Goal: Task Accomplishment & Management: Manage account settings

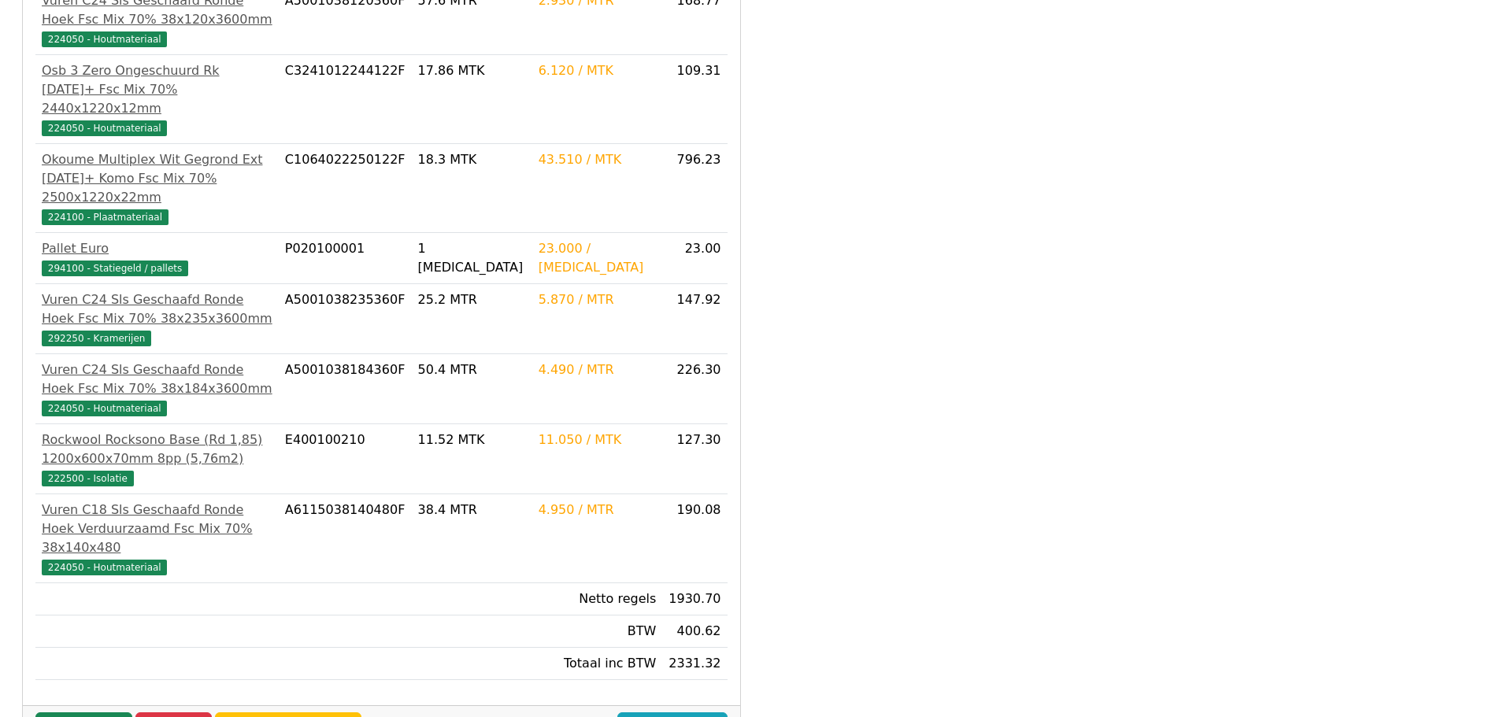
scroll to position [512, 0]
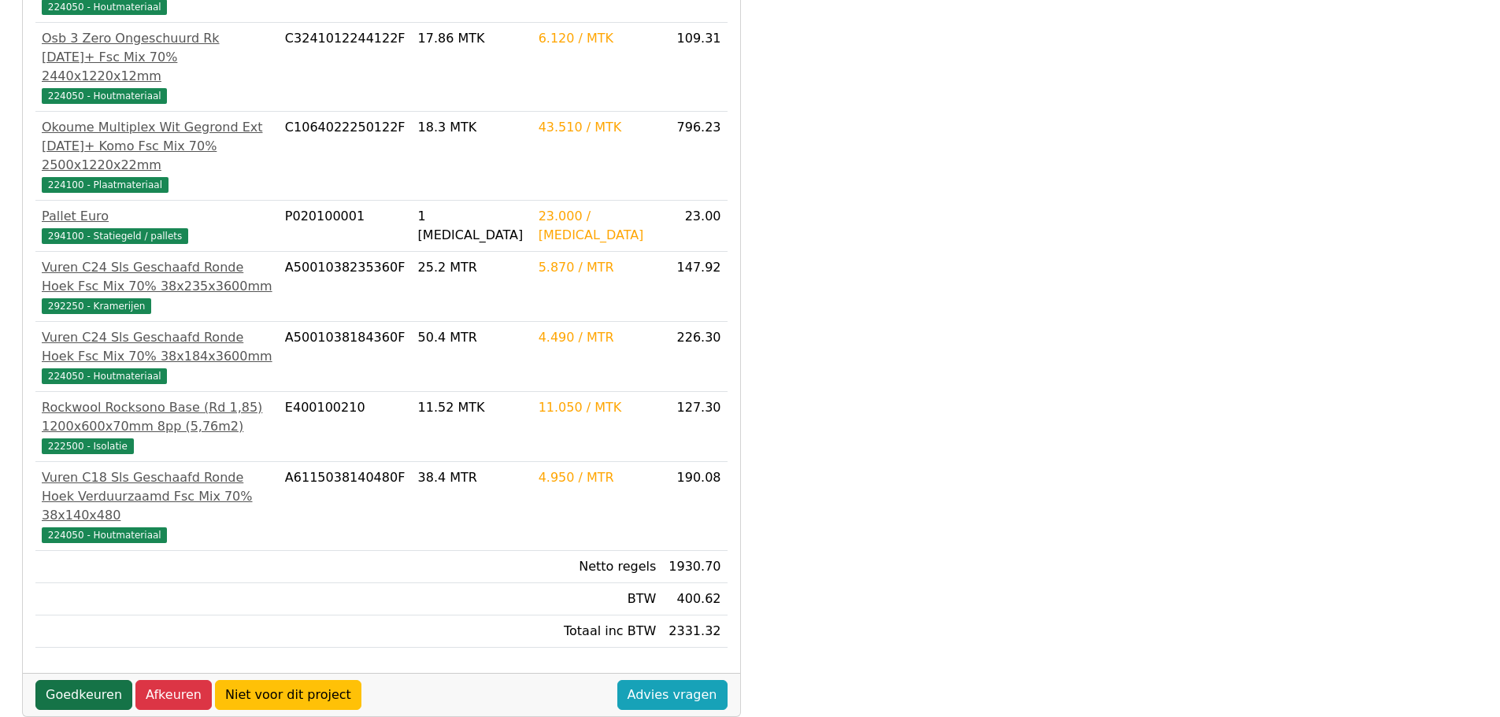
click at [91, 680] on link "Goedkeuren" at bounding box center [83, 695] width 97 height 30
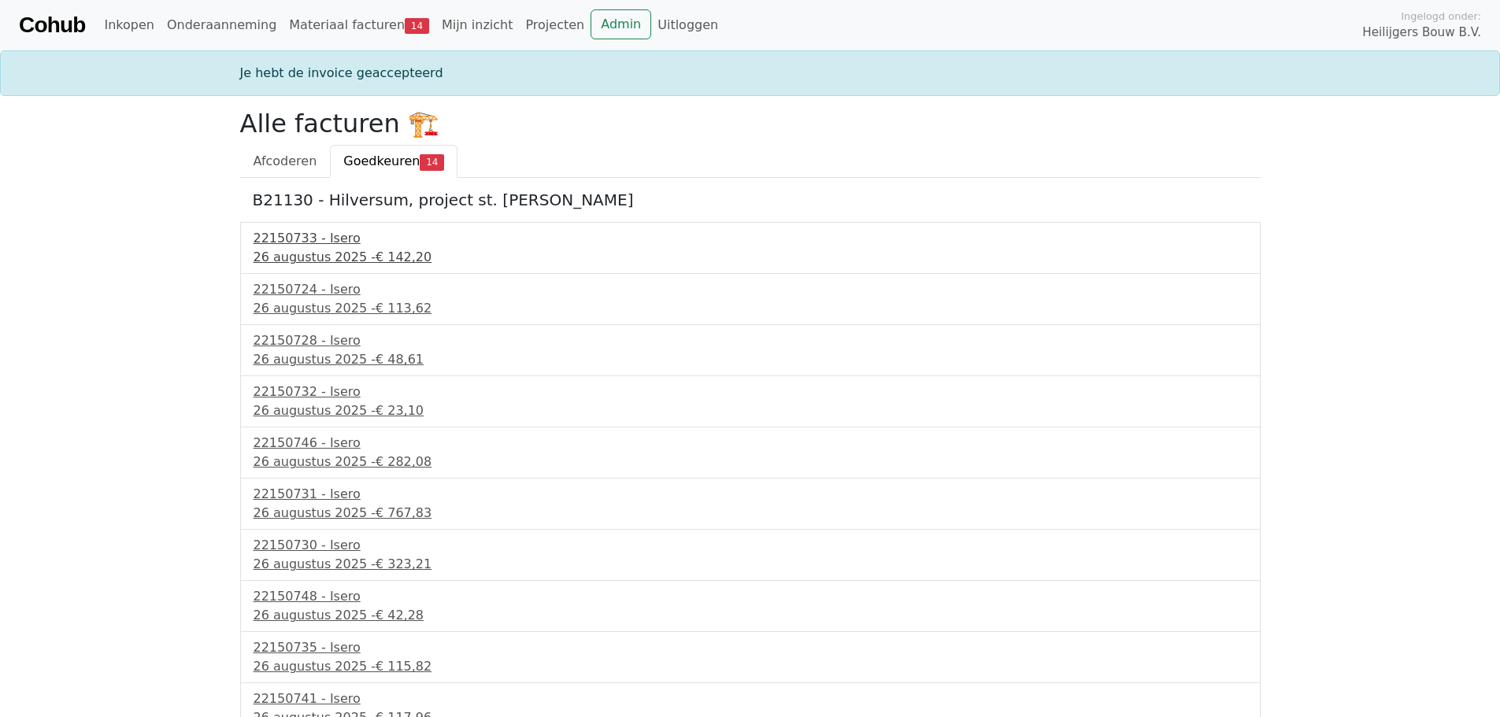
click at [317, 249] on div "26 augustus 2025 - € 142,20" at bounding box center [751, 257] width 994 height 19
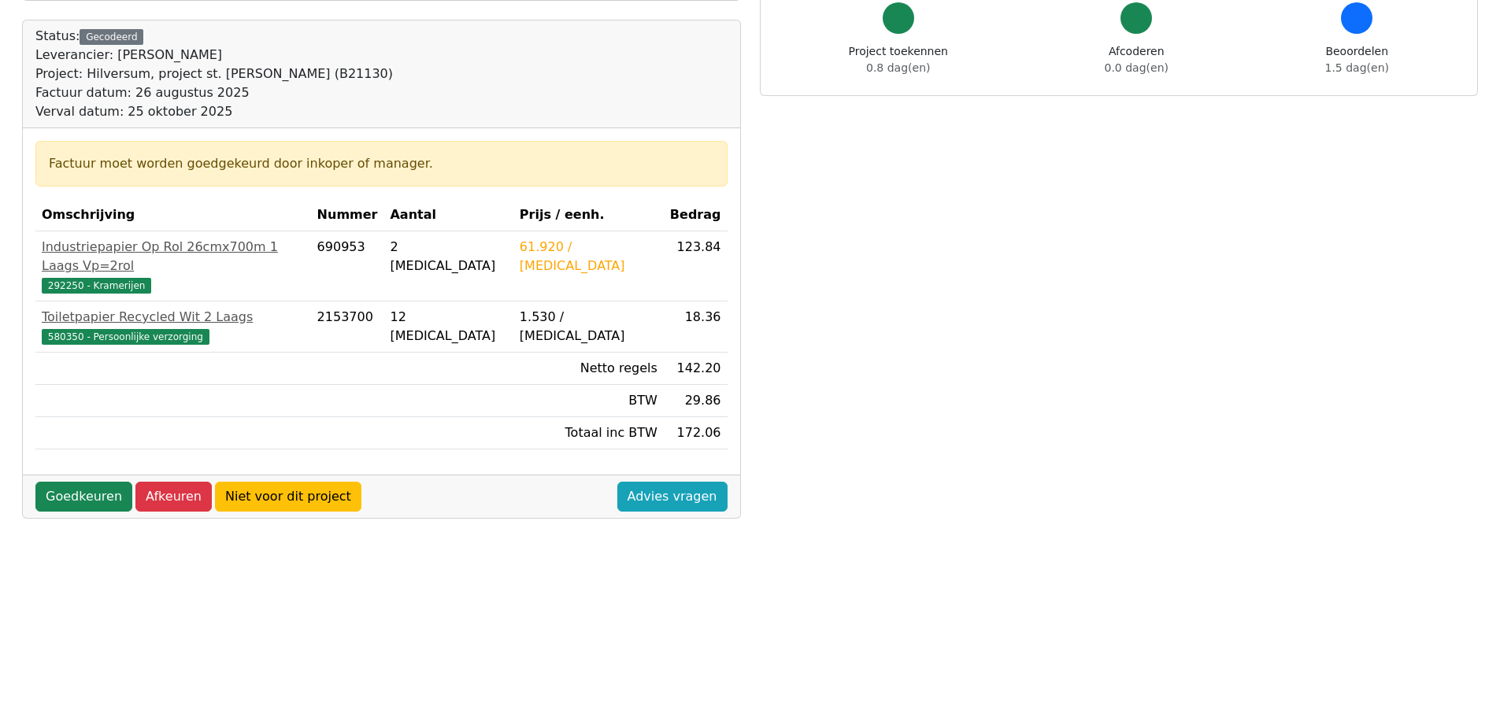
scroll to position [158, 0]
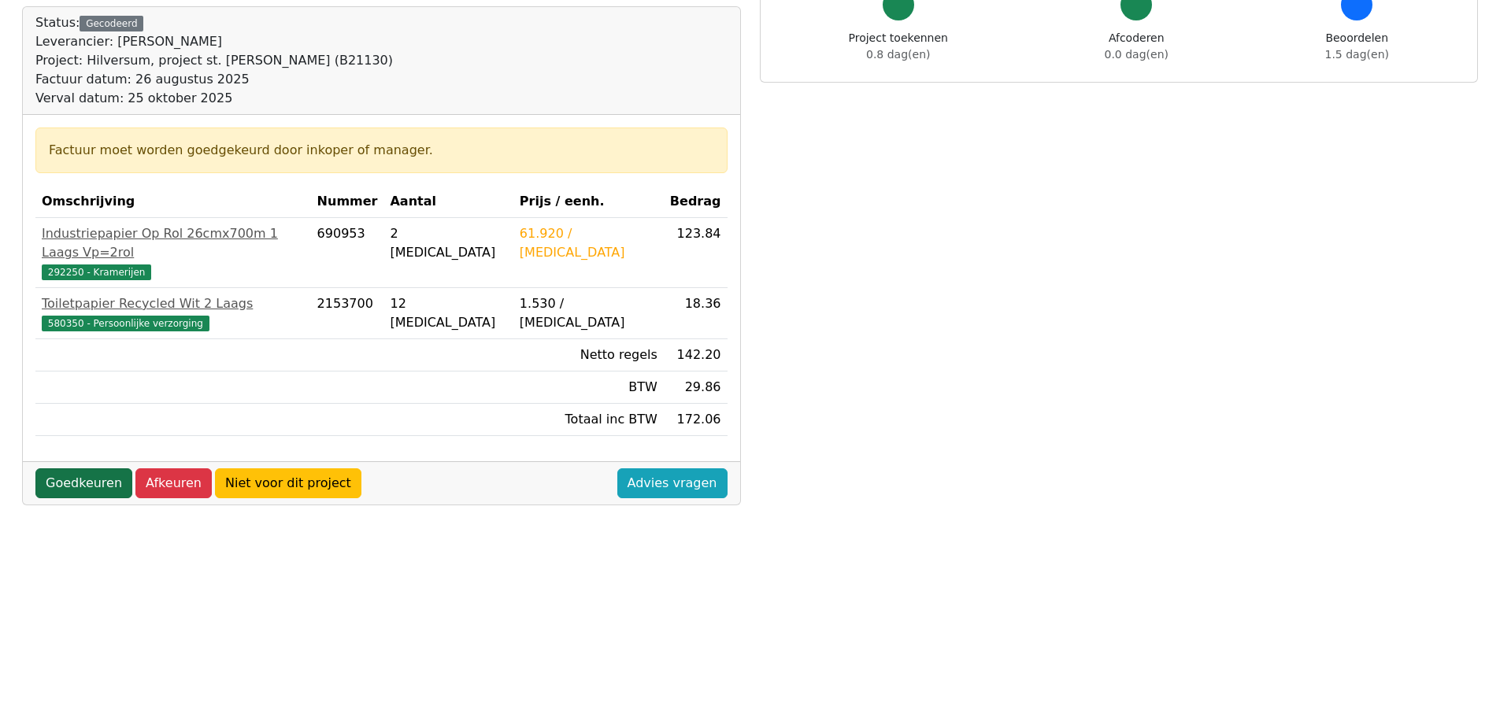
click at [77, 472] on link "Goedkeuren" at bounding box center [83, 484] width 97 height 30
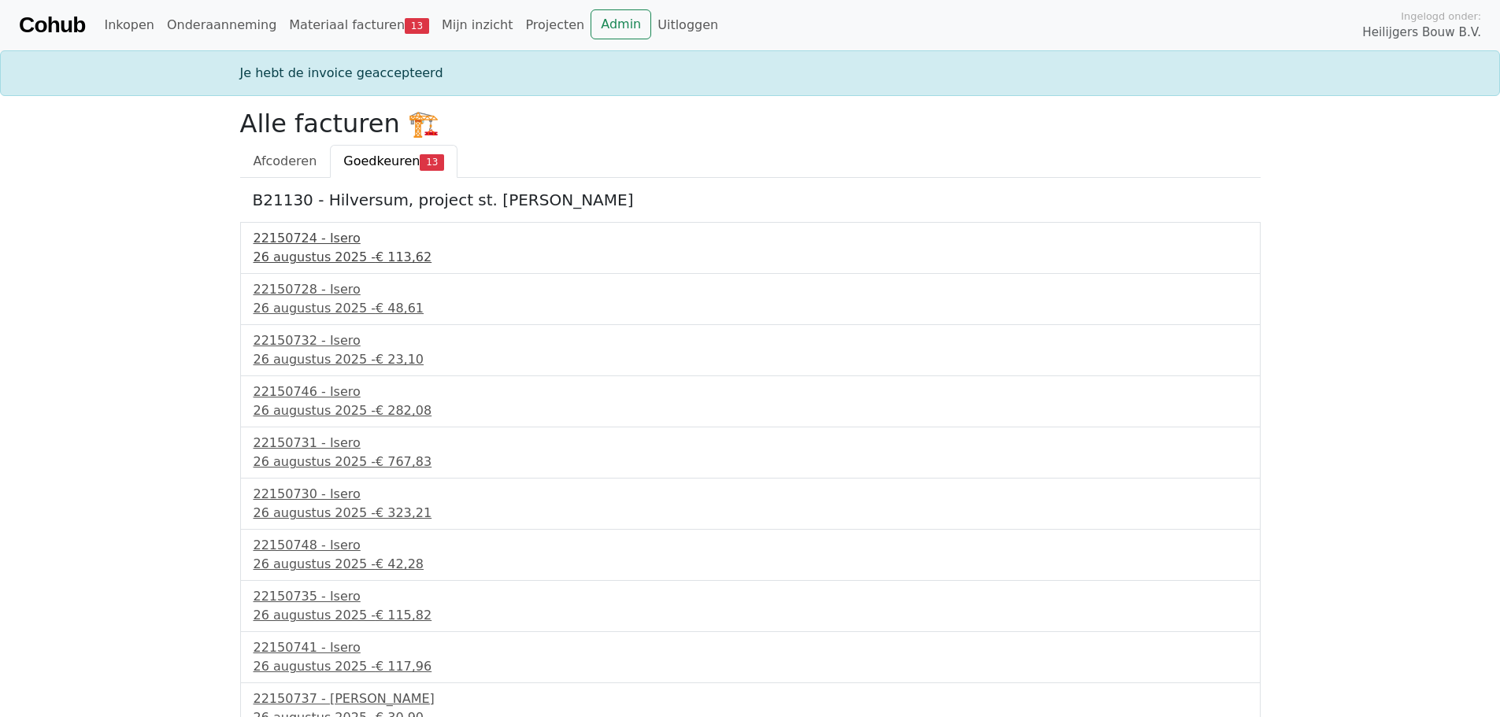
click at [306, 259] on div "26 augustus 2025 - € 113,62" at bounding box center [751, 257] width 994 height 19
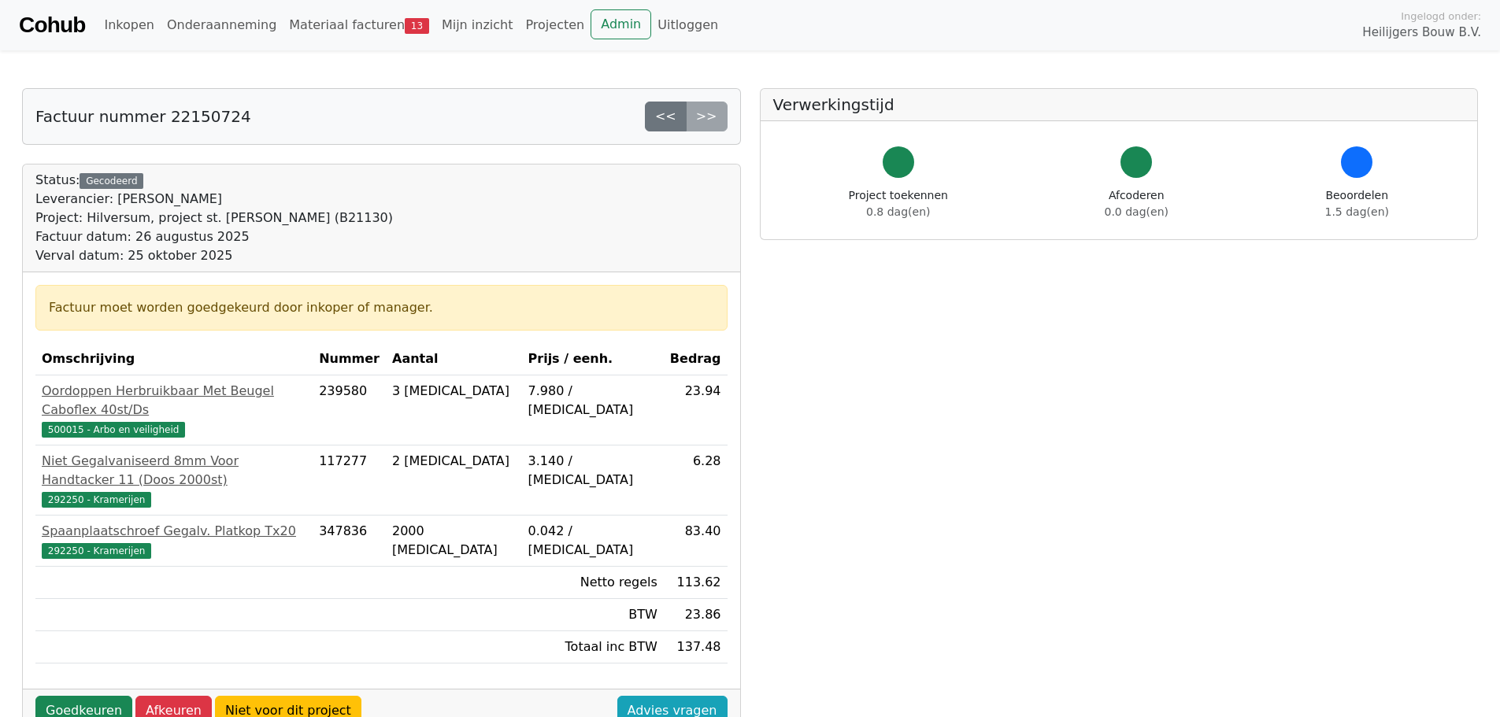
scroll to position [79, 0]
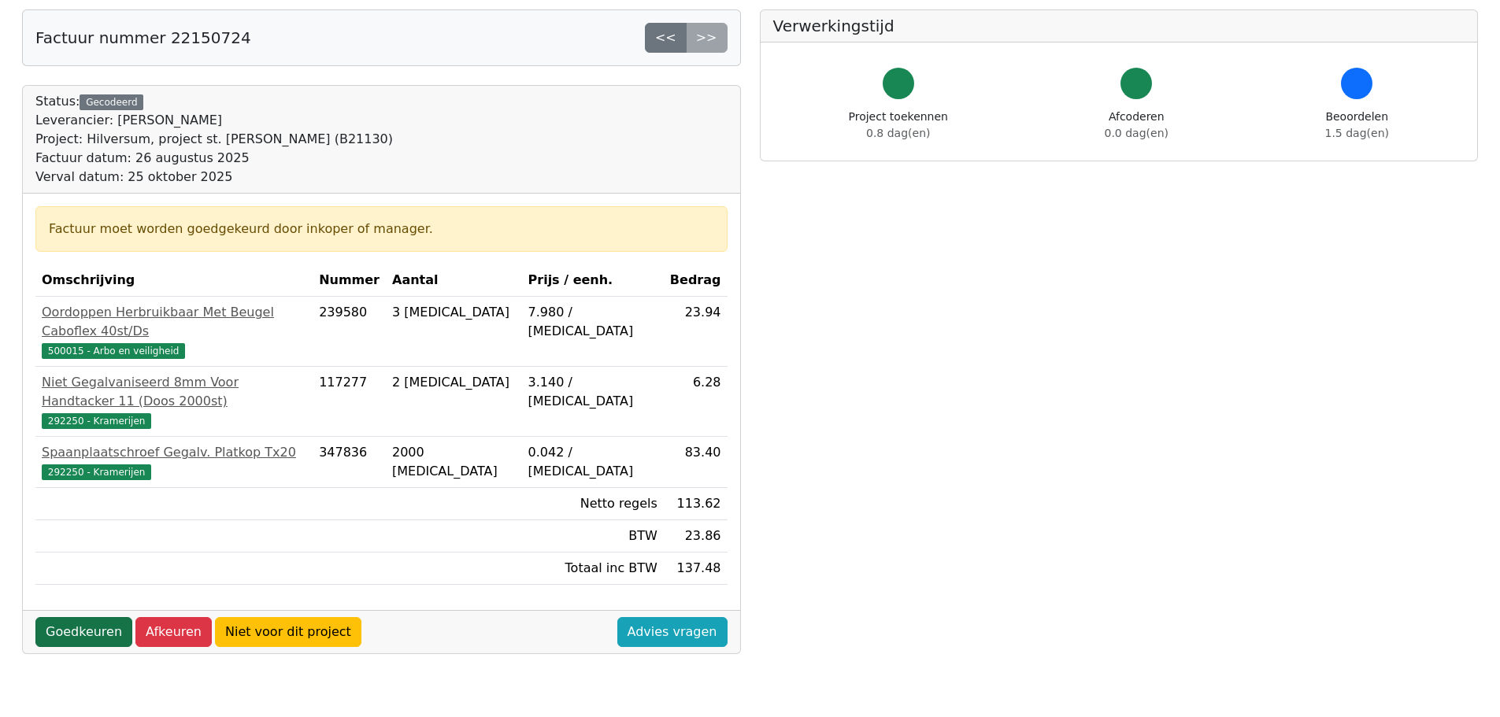
click at [94, 617] on link "Goedkeuren" at bounding box center [83, 632] width 97 height 30
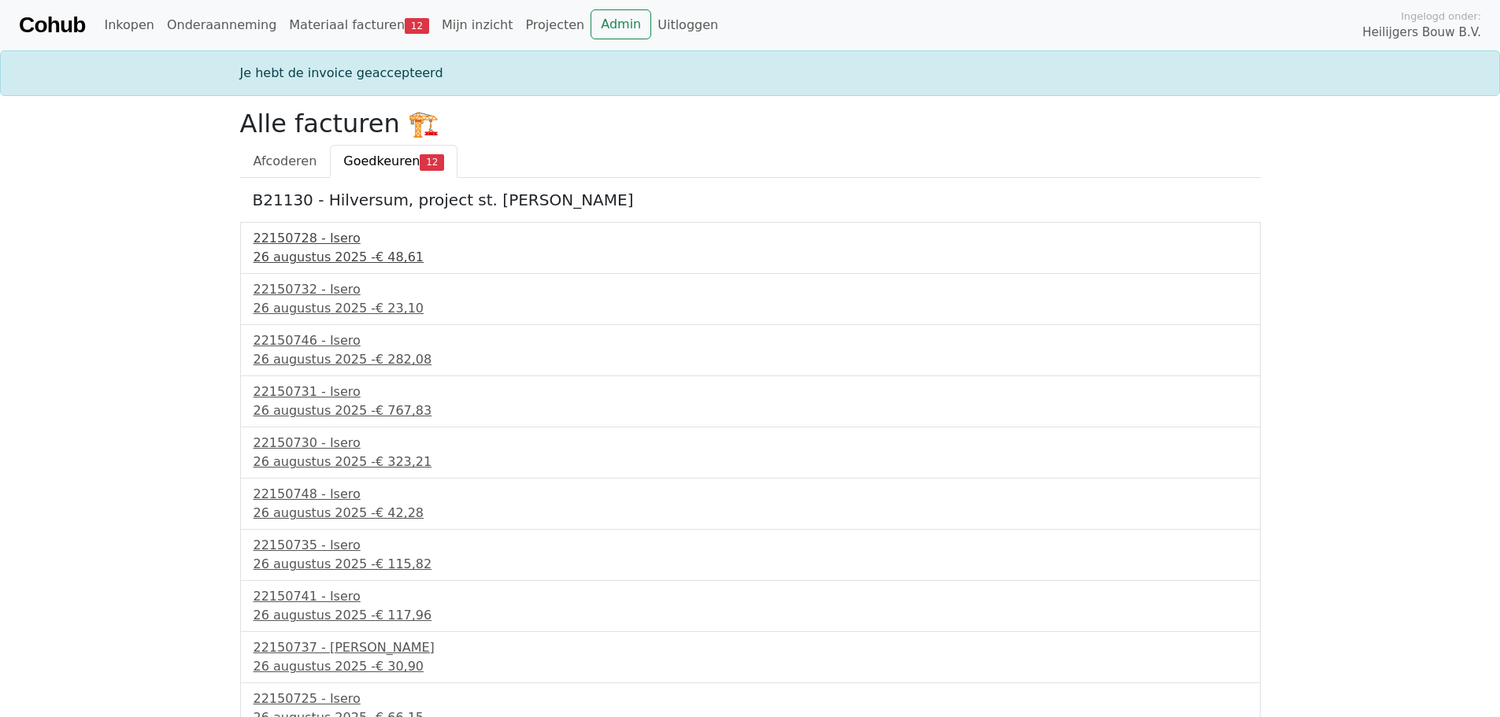
click at [317, 247] on div "22150728 - Isero" at bounding box center [751, 238] width 994 height 19
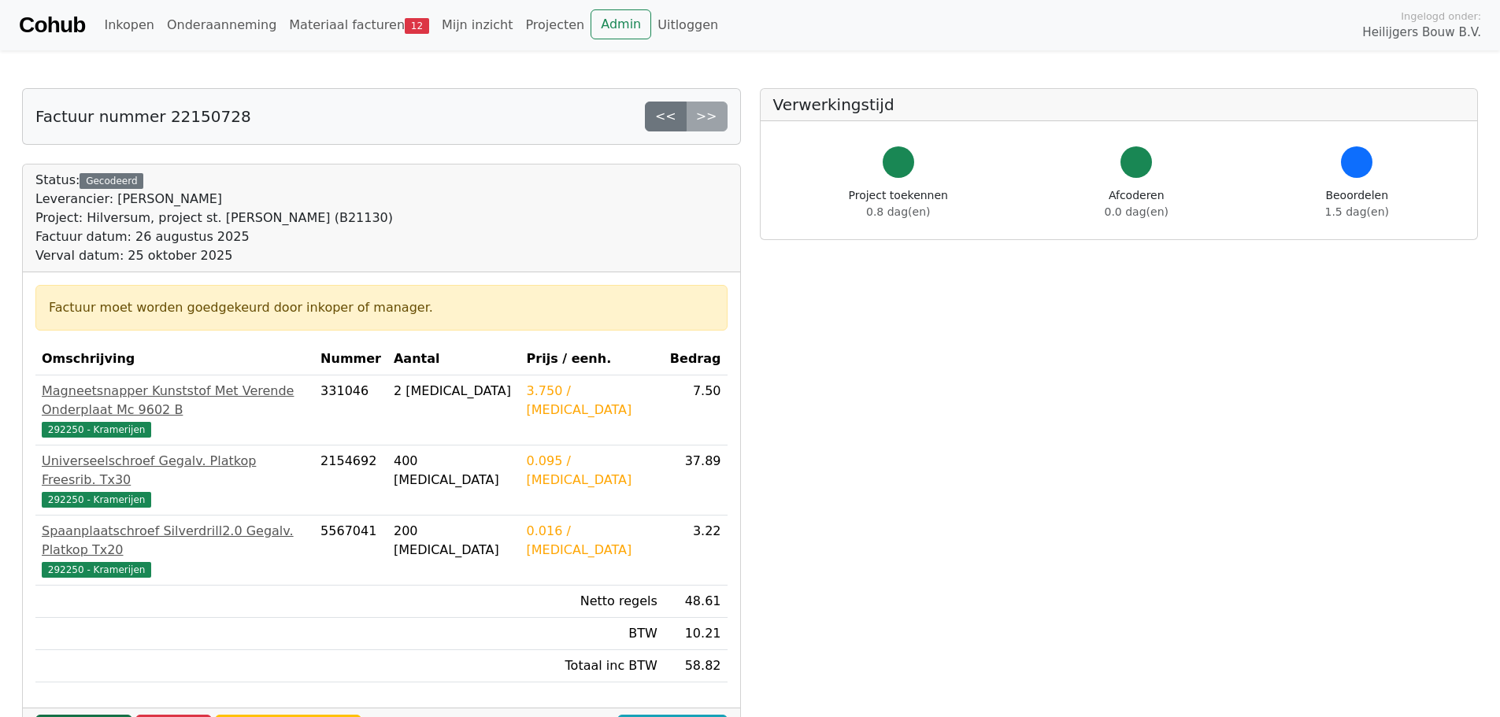
click at [104, 715] on link "Goedkeuren" at bounding box center [83, 730] width 97 height 30
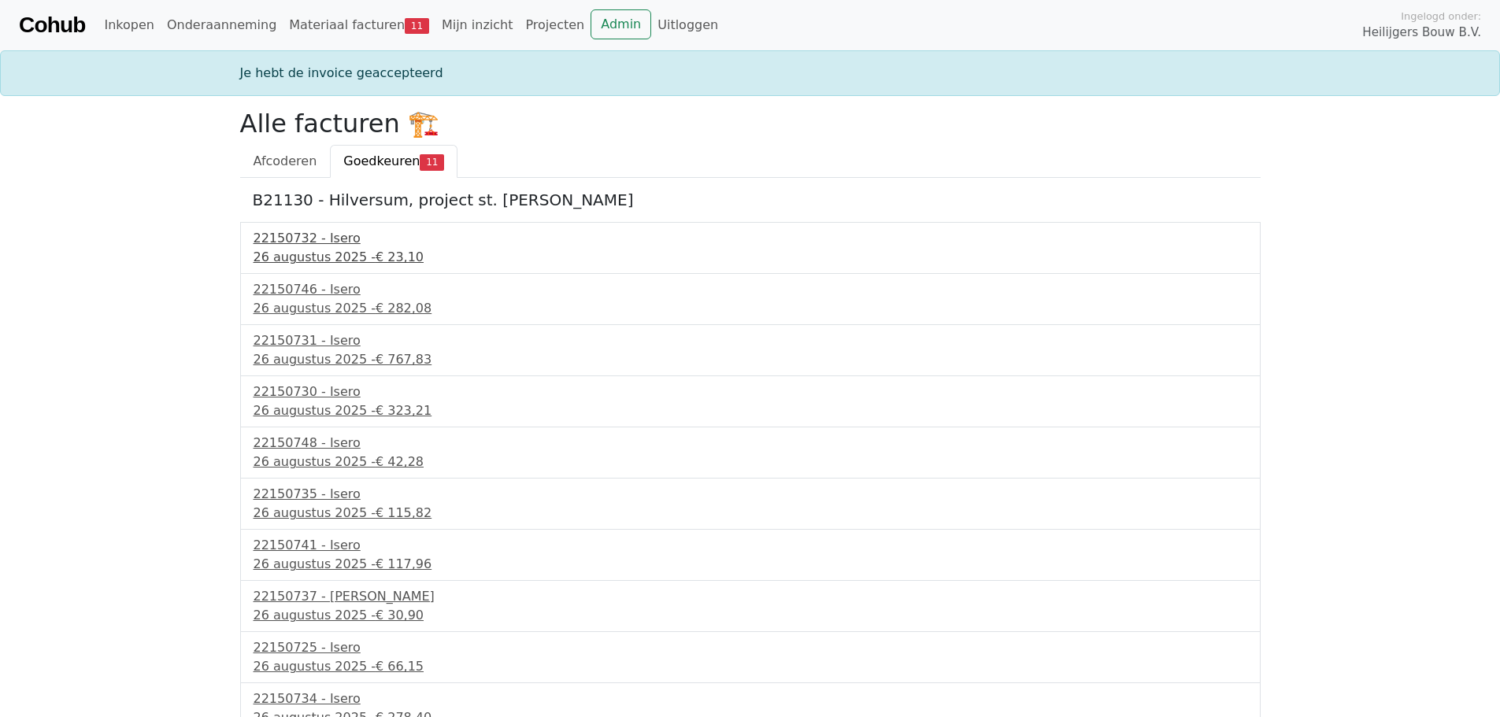
click at [324, 255] on div "26 augustus 2025 - € 23,10" at bounding box center [751, 257] width 994 height 19
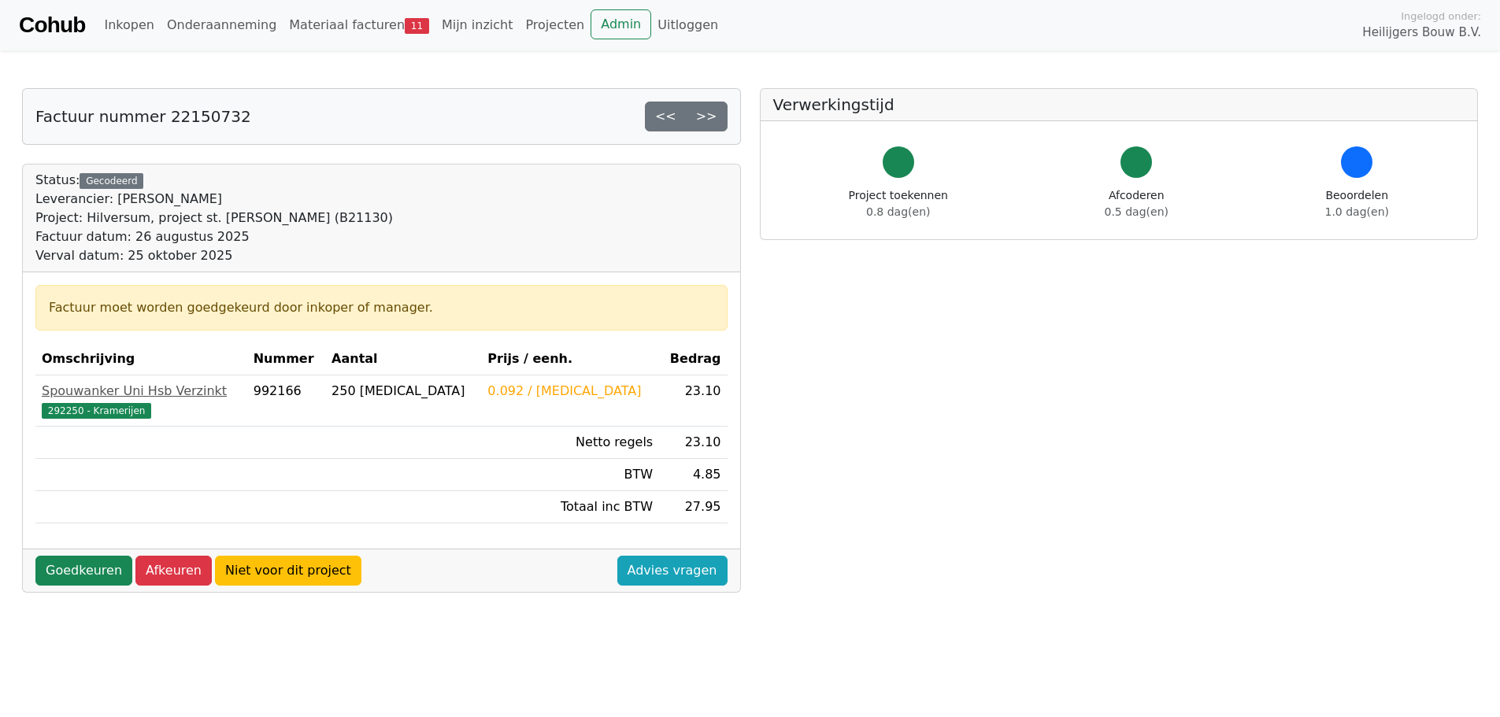
scroll to position [79, 0]
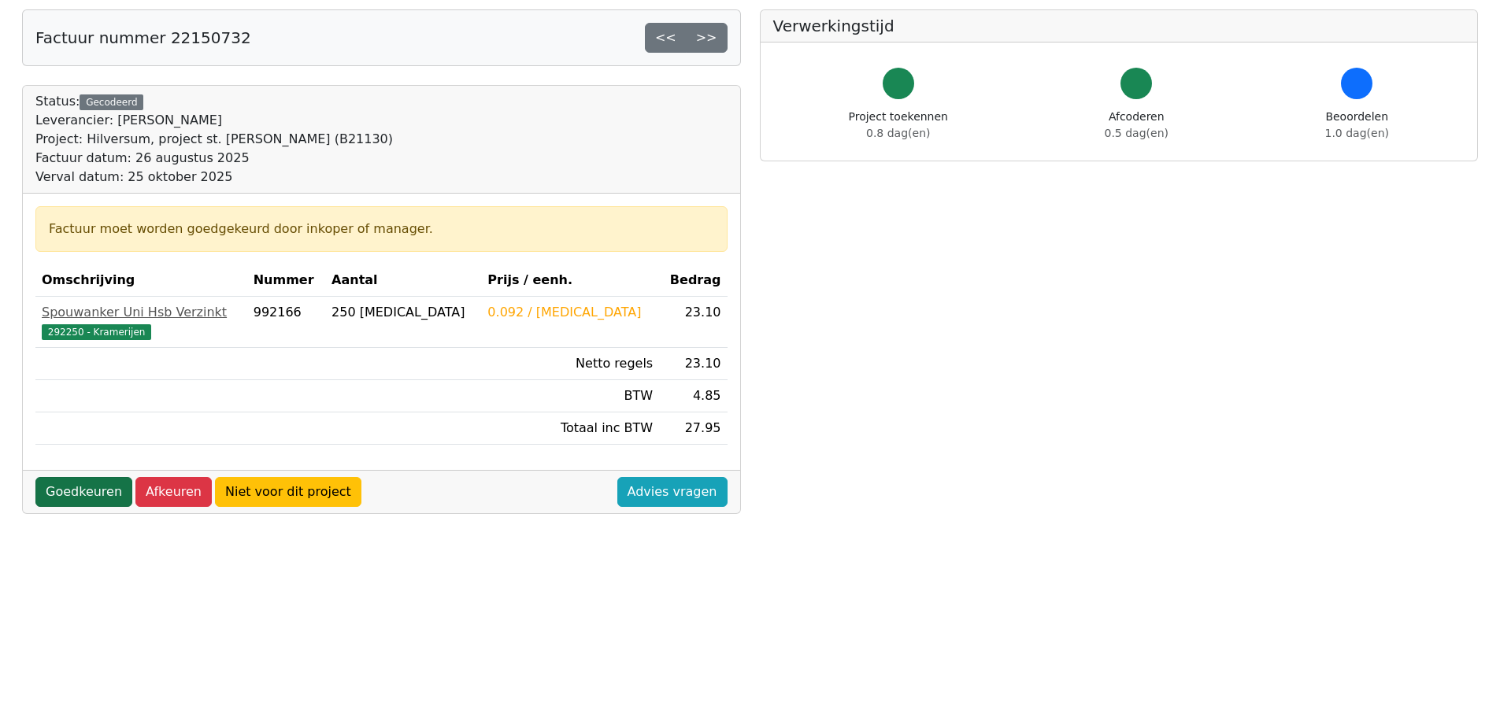
click at [101, 483] on link "Goedkeuren" at bounding box center [83, 492] width 97 height 30
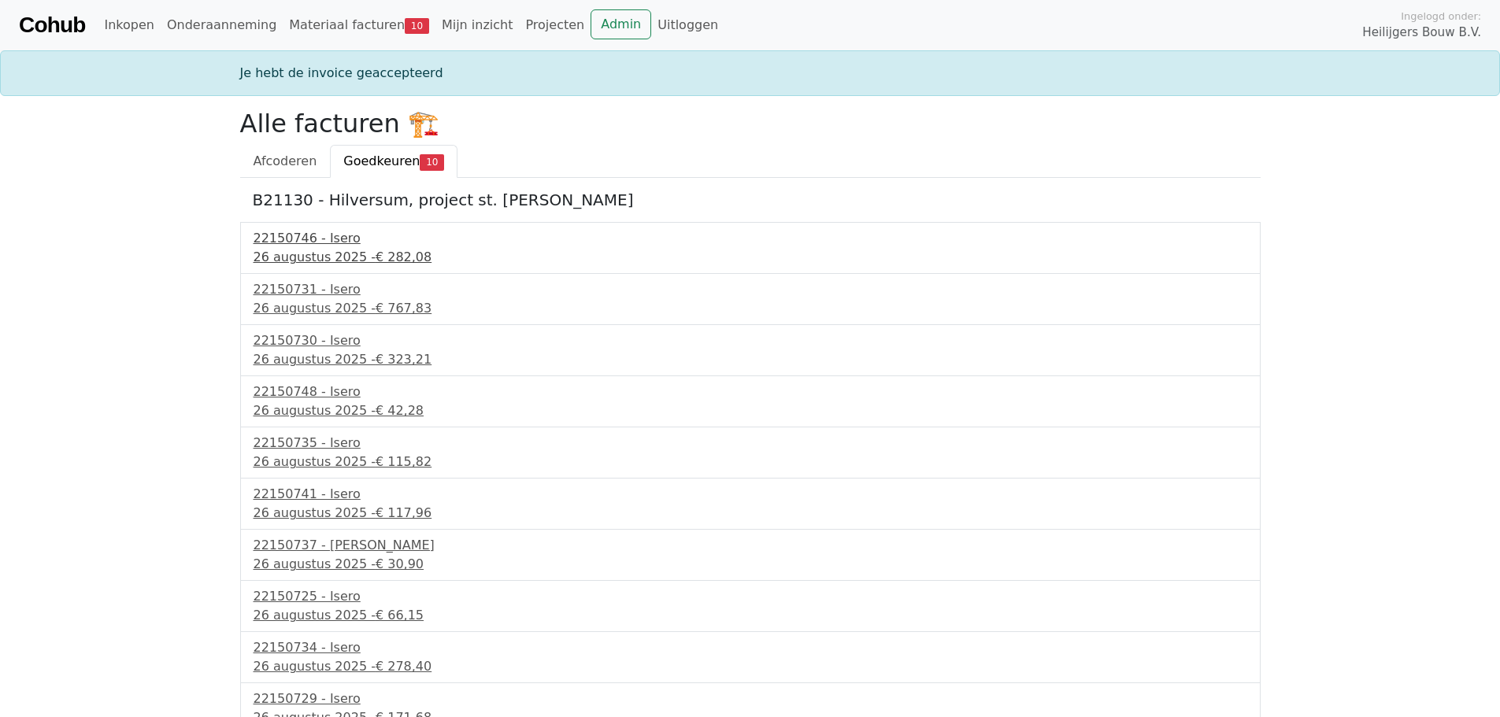
click at [324, 246] on div "22150746 - Isero" at bounding box center [751, 238] width 994 height 19
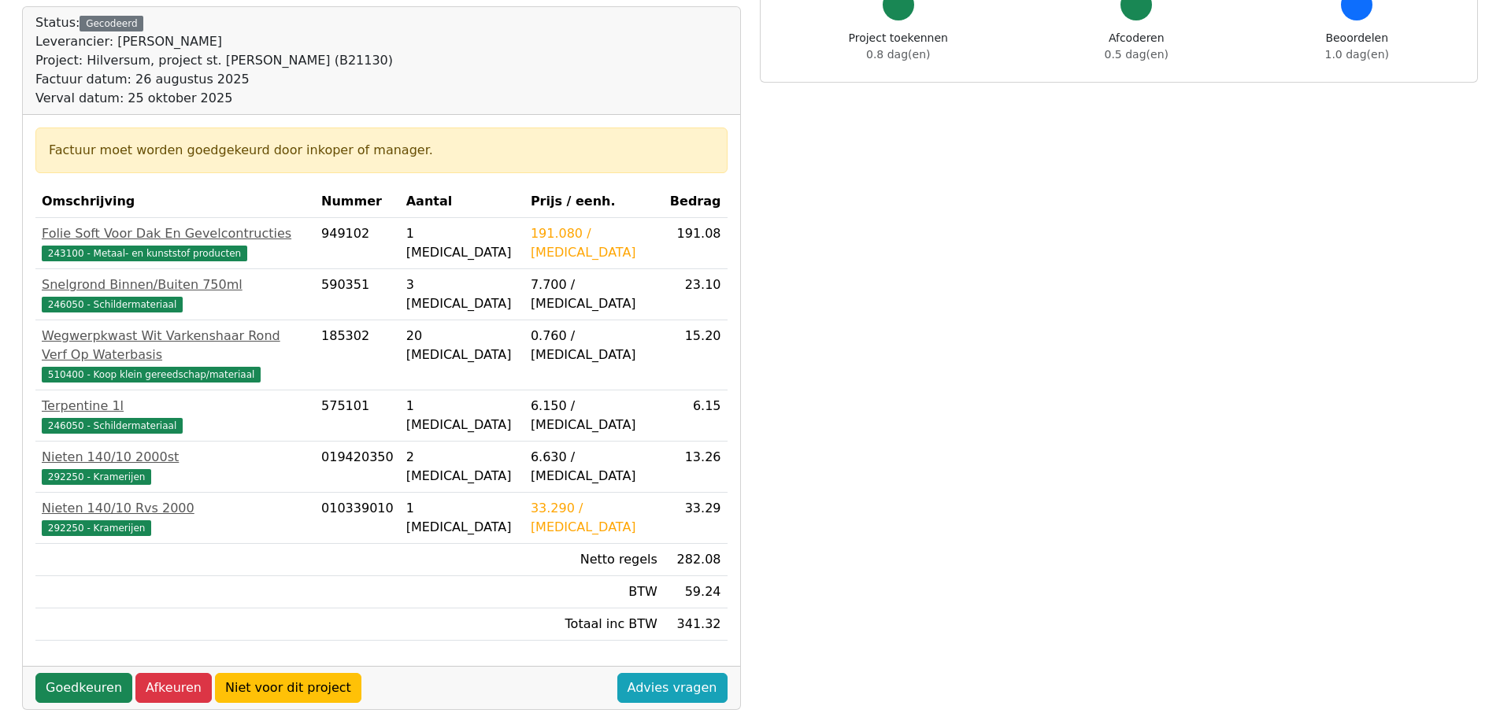
scroll to position [236, 0]
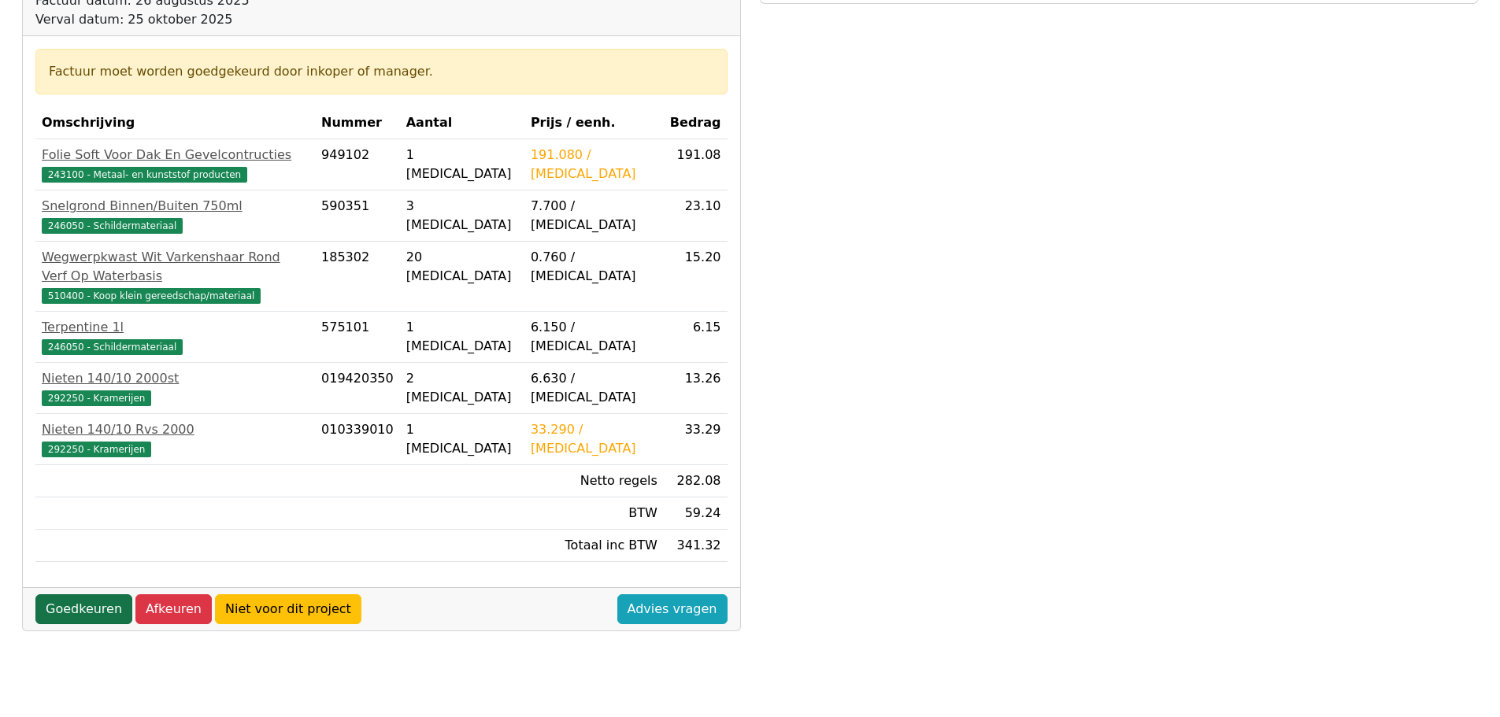
click at [106, 595] on link "Goedkeuren" at bounding box center [83, 610] width 97 height 30
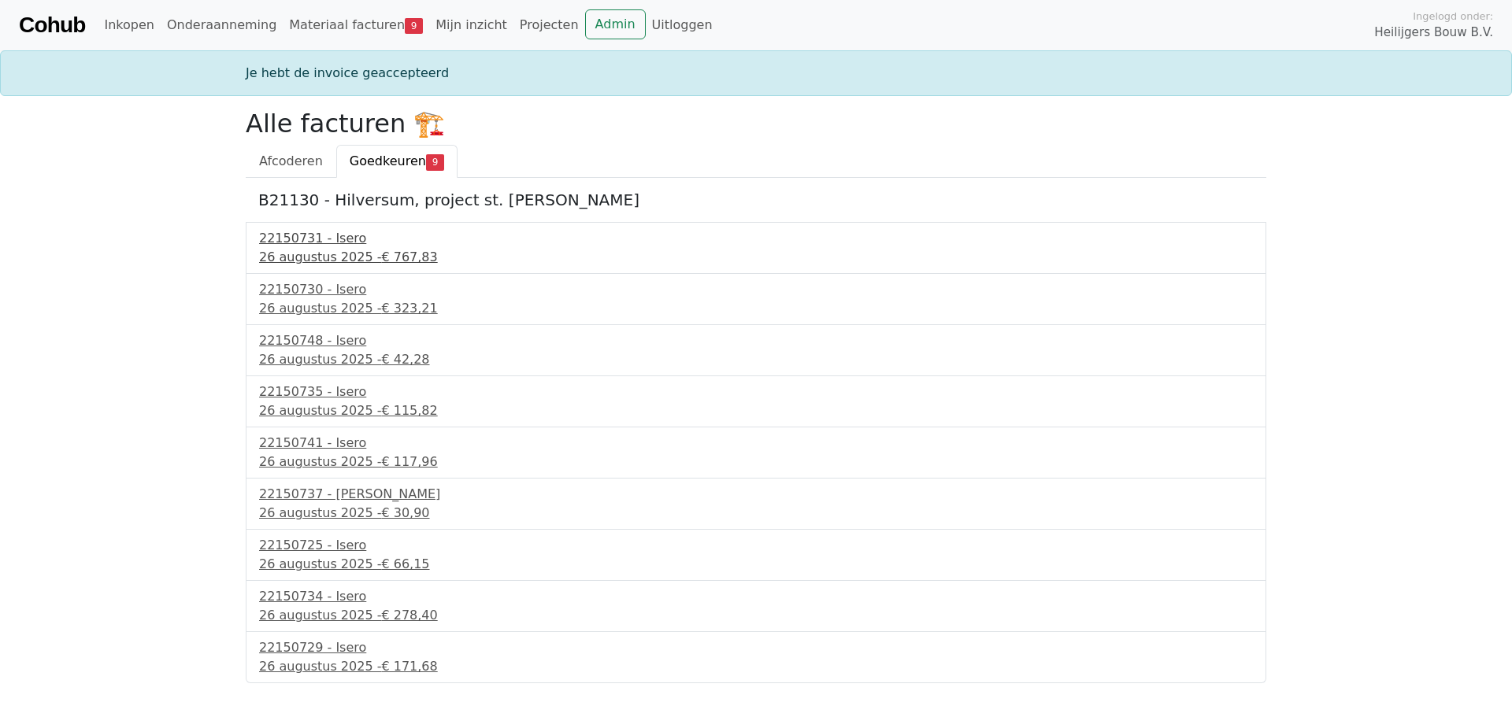
click at [281, 258] on div "26 augustus 2025 - € 767,83" at bounding box center [756, 257] width 994 height 19
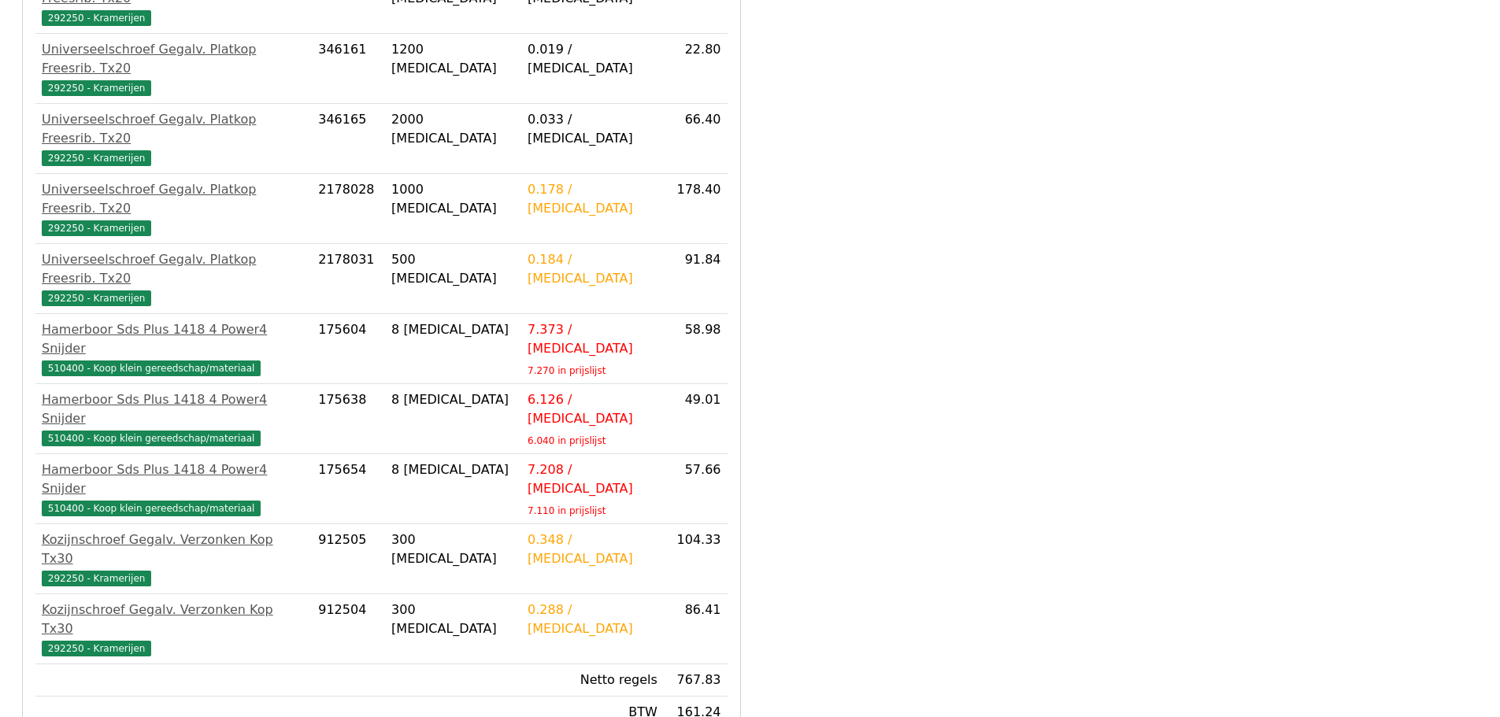
scroll to position [450, 0]
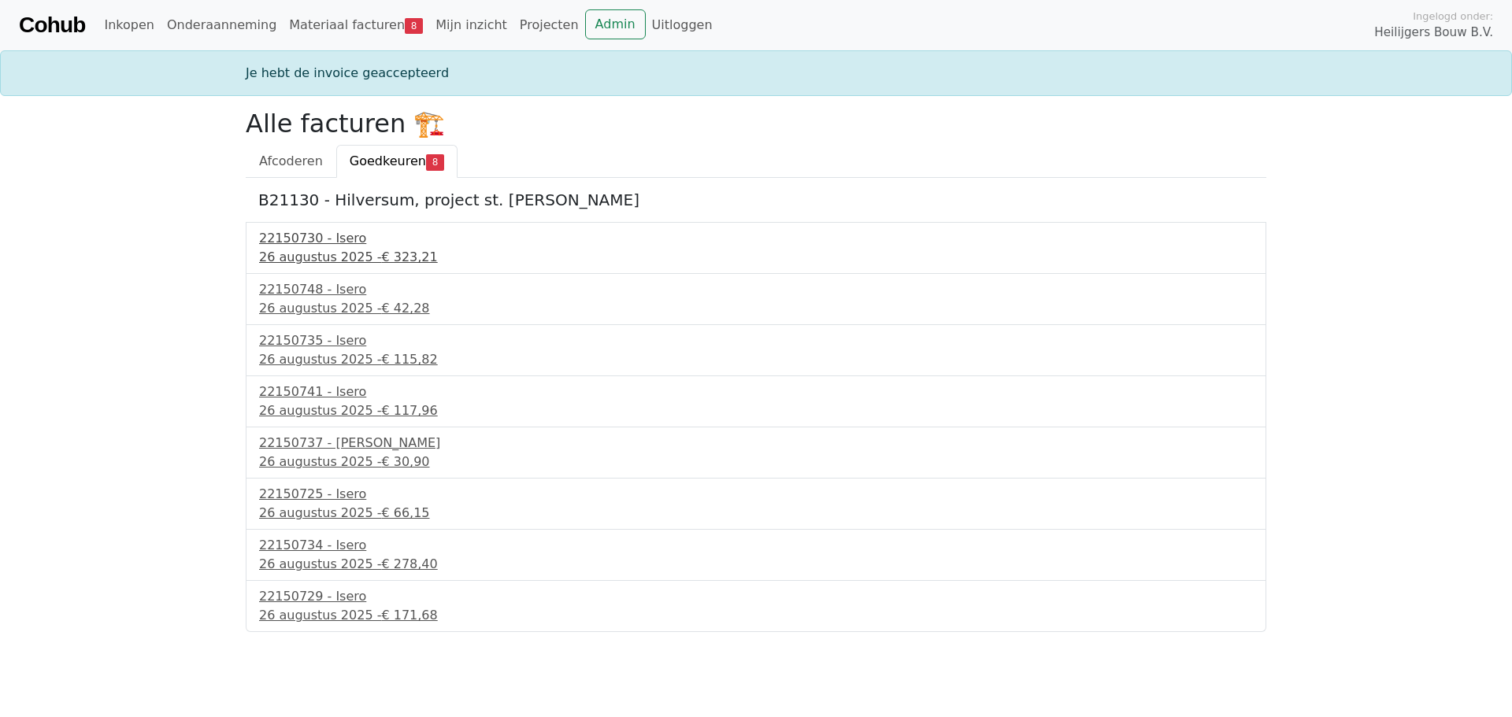
click at [342, 261] on div "26 augustus 2025 - € 323,21" at bounding box center [756, 257] width 994 height 19
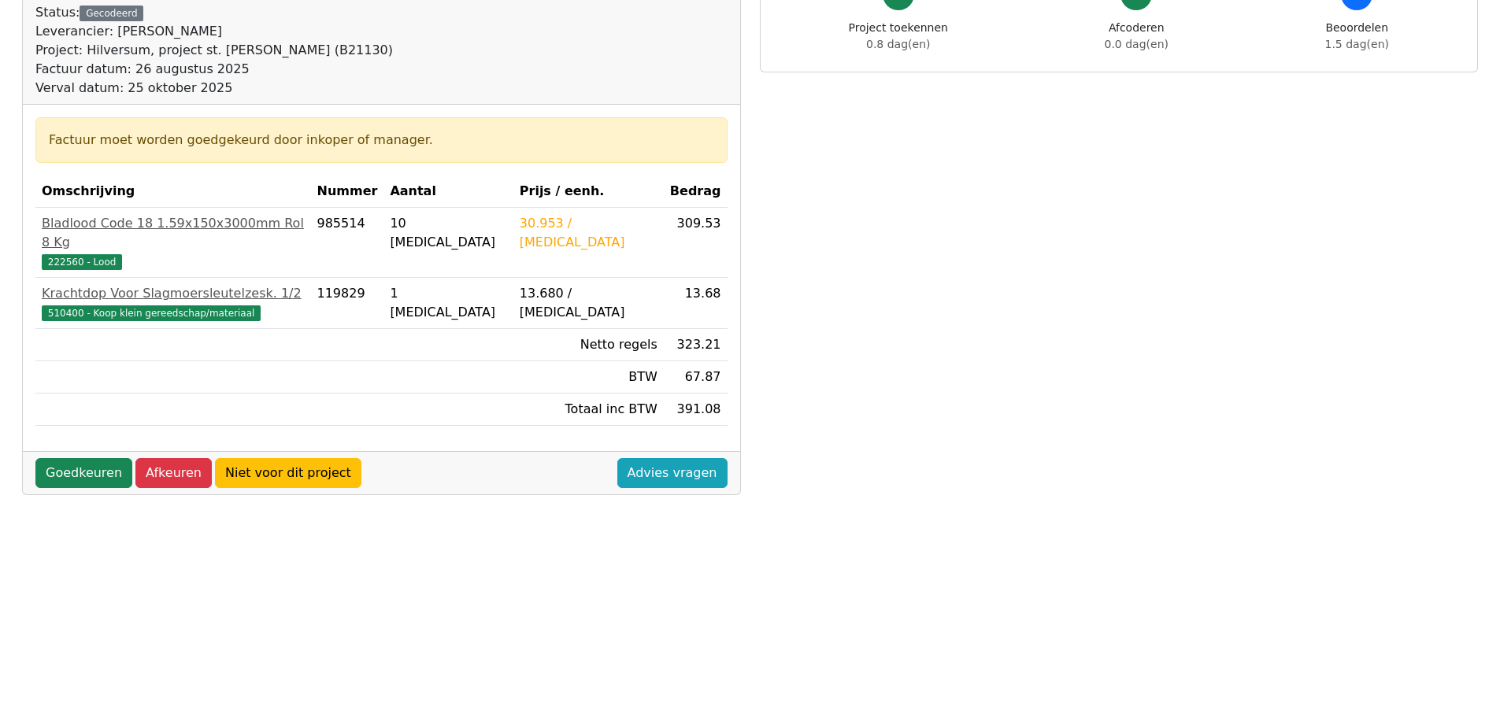
scroll to position [236, 0]
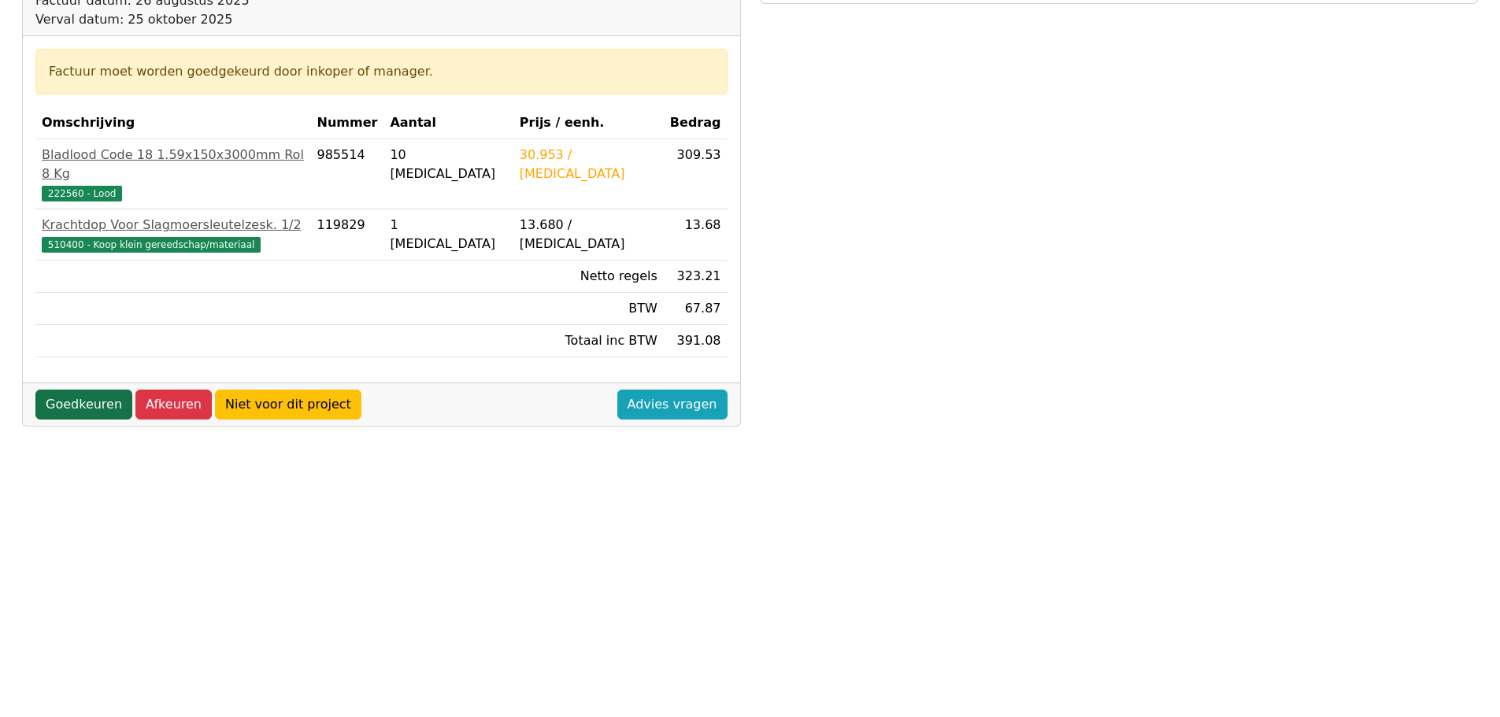
click at [119, 390] on link "Goedkeuren" at bounding box center [83, 405] width 97 height 30
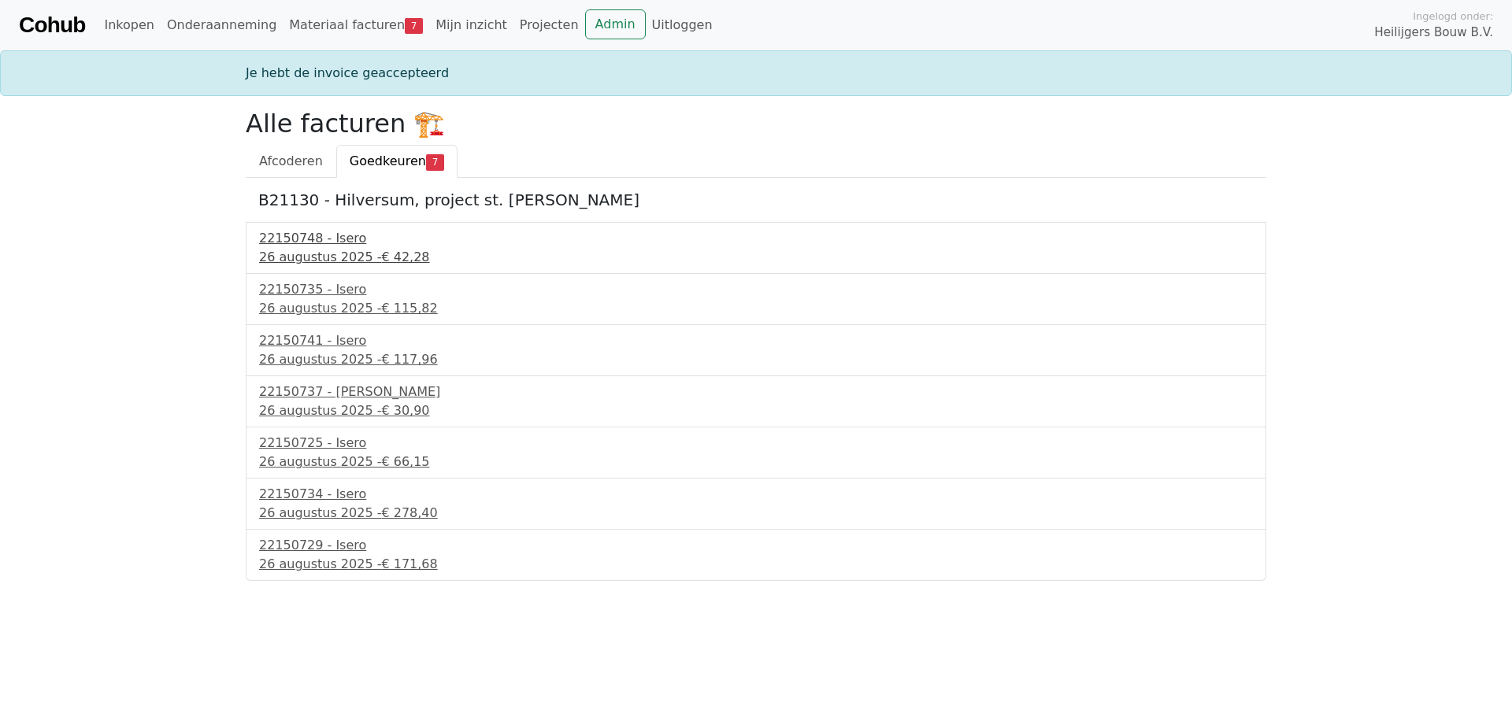
click at [326, 266] on div "26 augustus 2025 - € 42,28" at bounding box center [756, 257] width 994 height 19
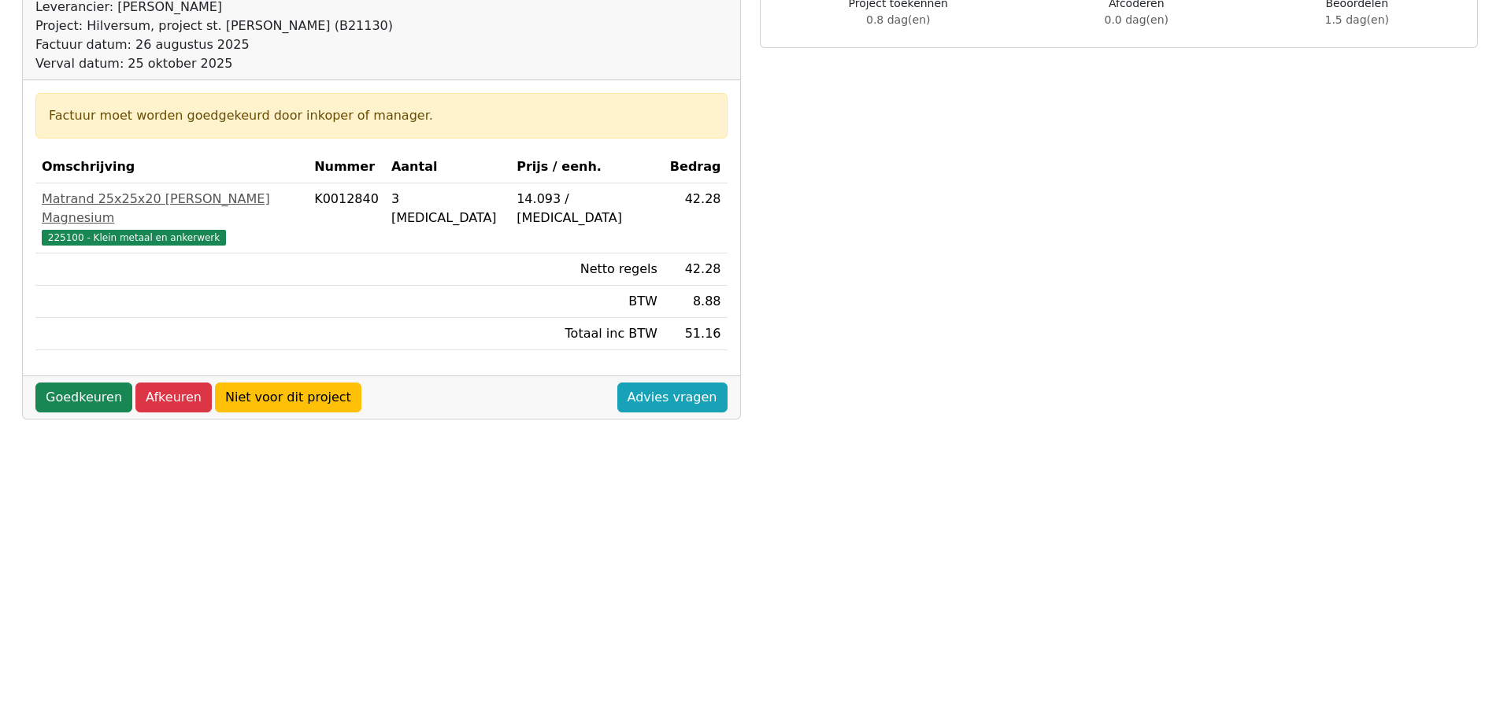
scroll to position [236, 0]
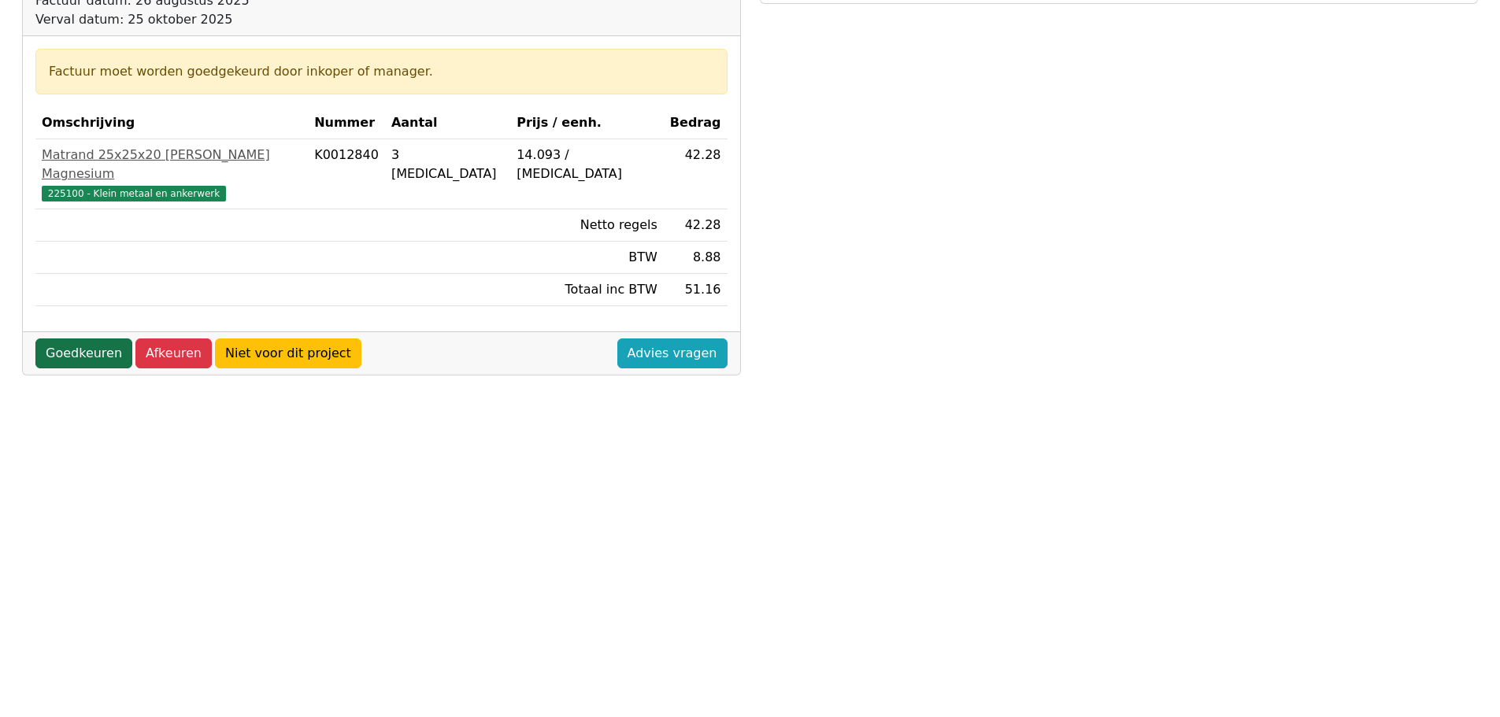
click at [112, 339] on link "Goedkeuren" at bounding box center [83, 354] width 97 height 30
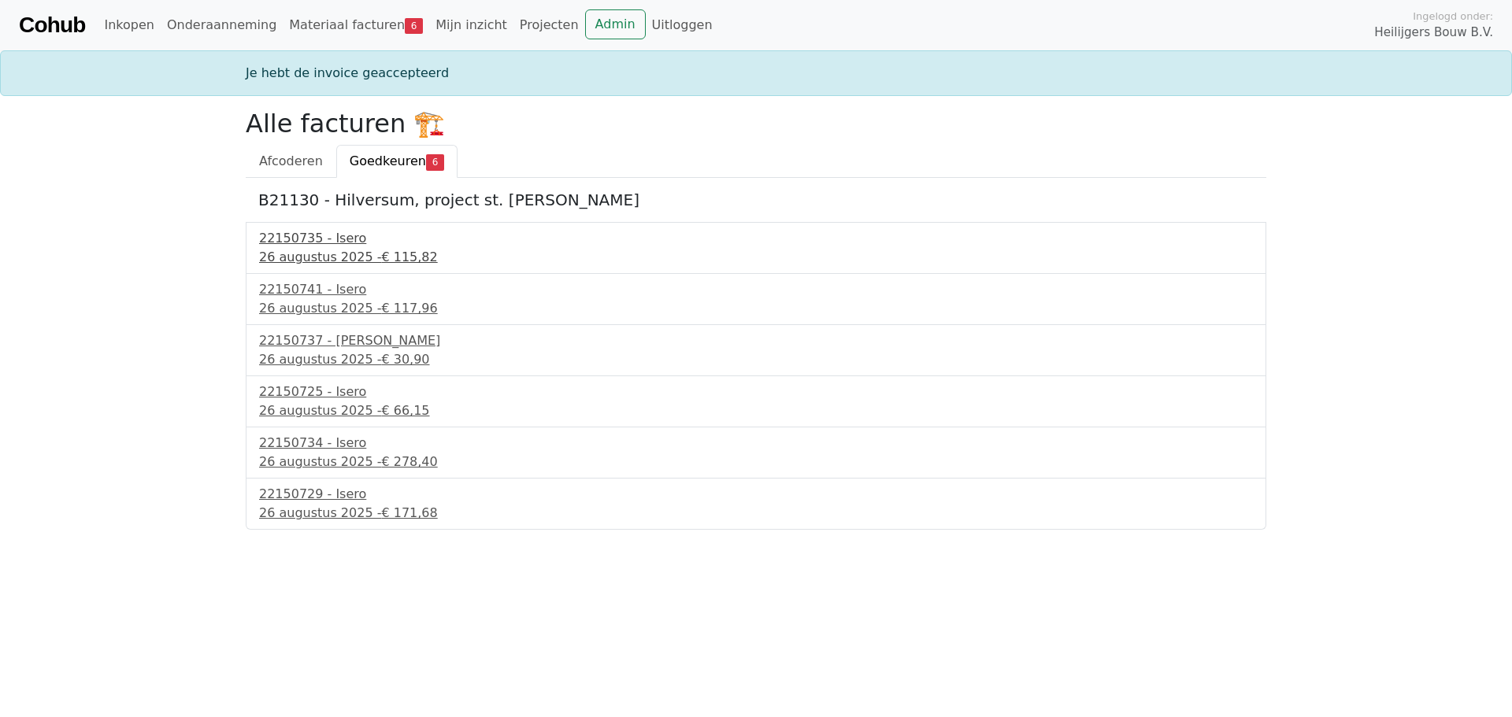
click at [325, 258] on div "26 augustus 2025 - € 115,82" at bounding box center [756, 257] width 994 height 19
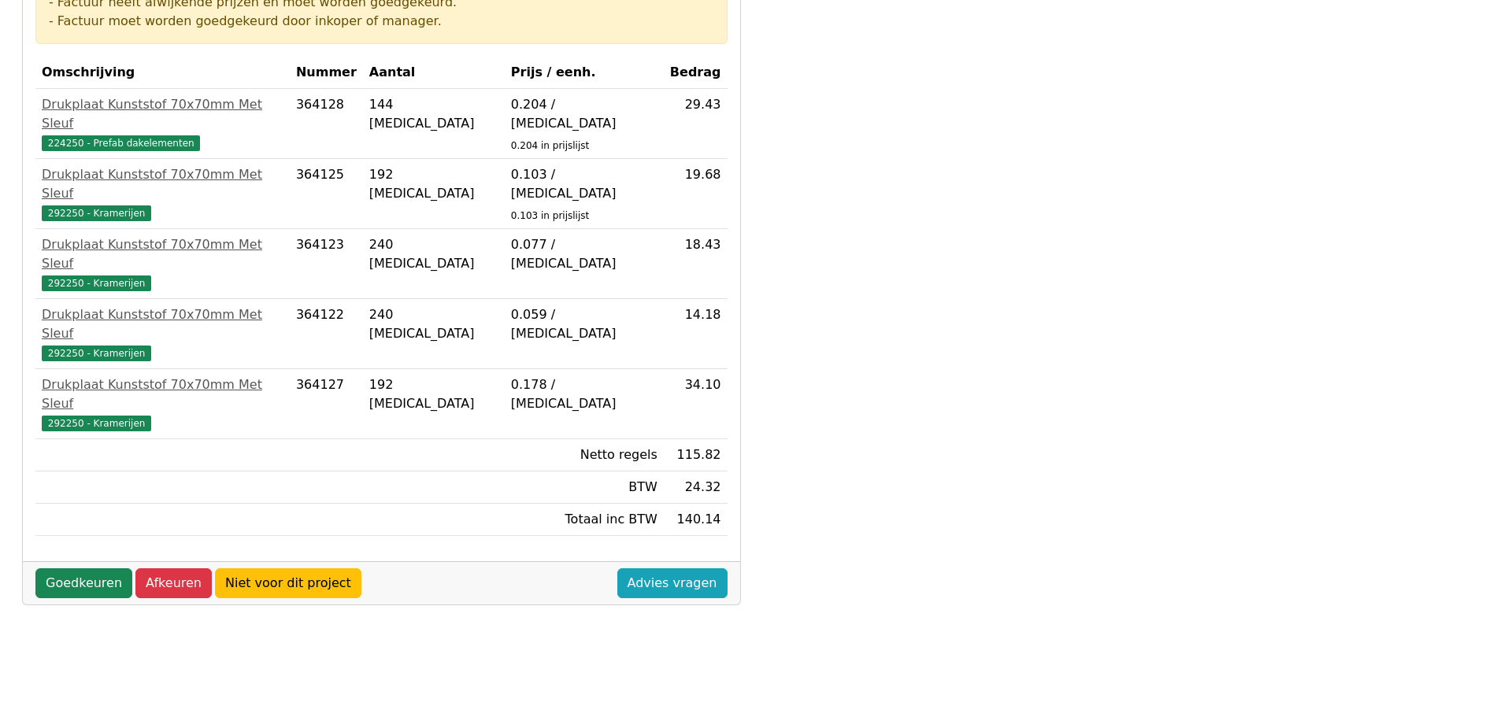
scroll to position [315, 0]
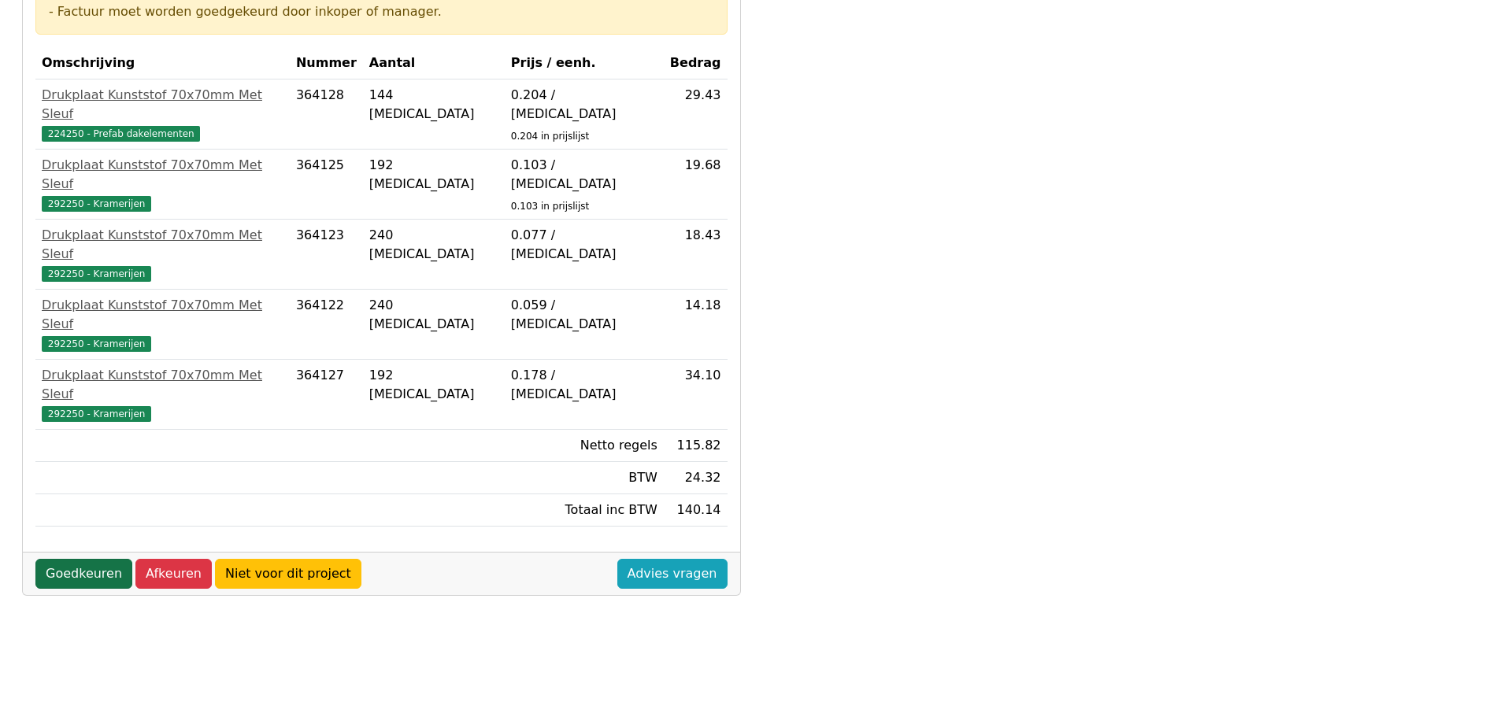
click at [80, 559] on link "Goedkeuren" at bounding box center [83, 574] width 97 height 30
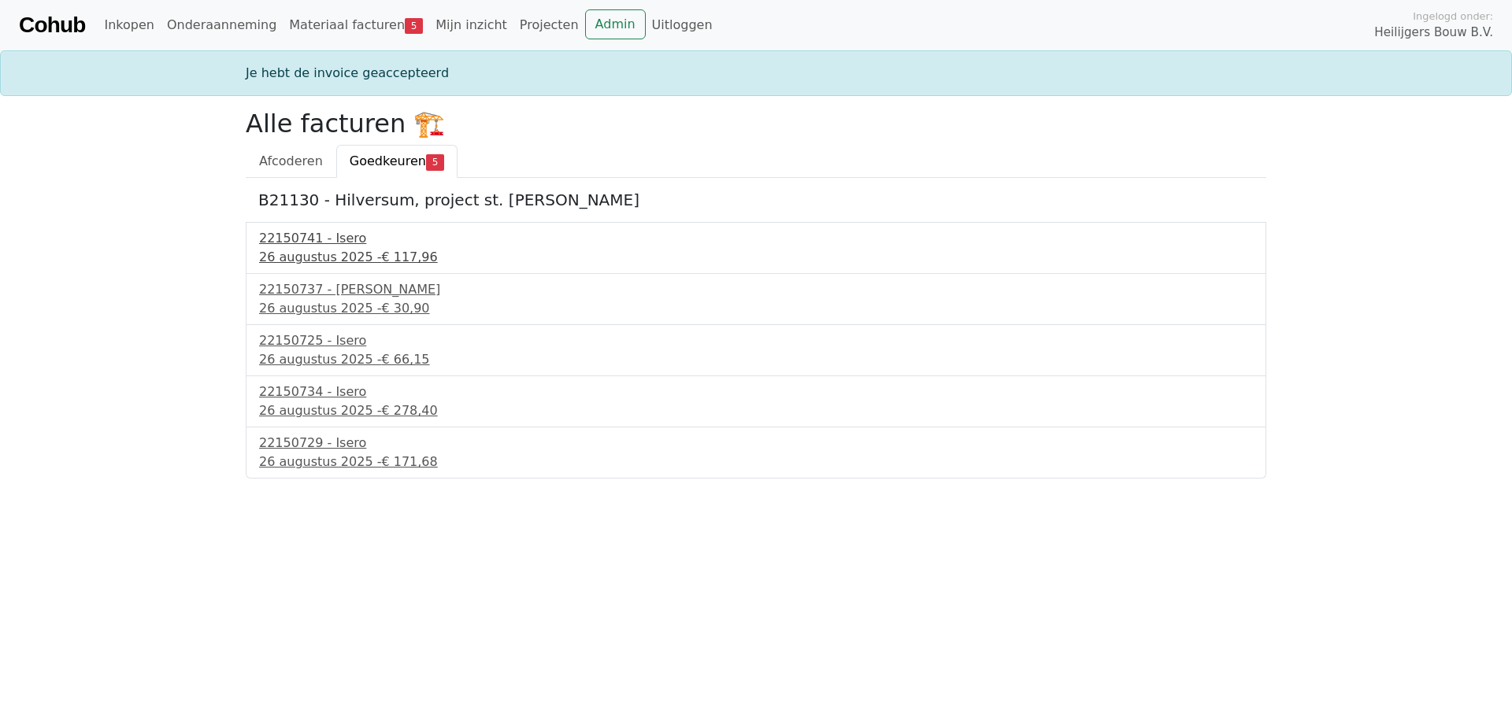
click at [338, 240] on div "22150741 - Isero" at bounding box center [756, 238] width 994 height 19
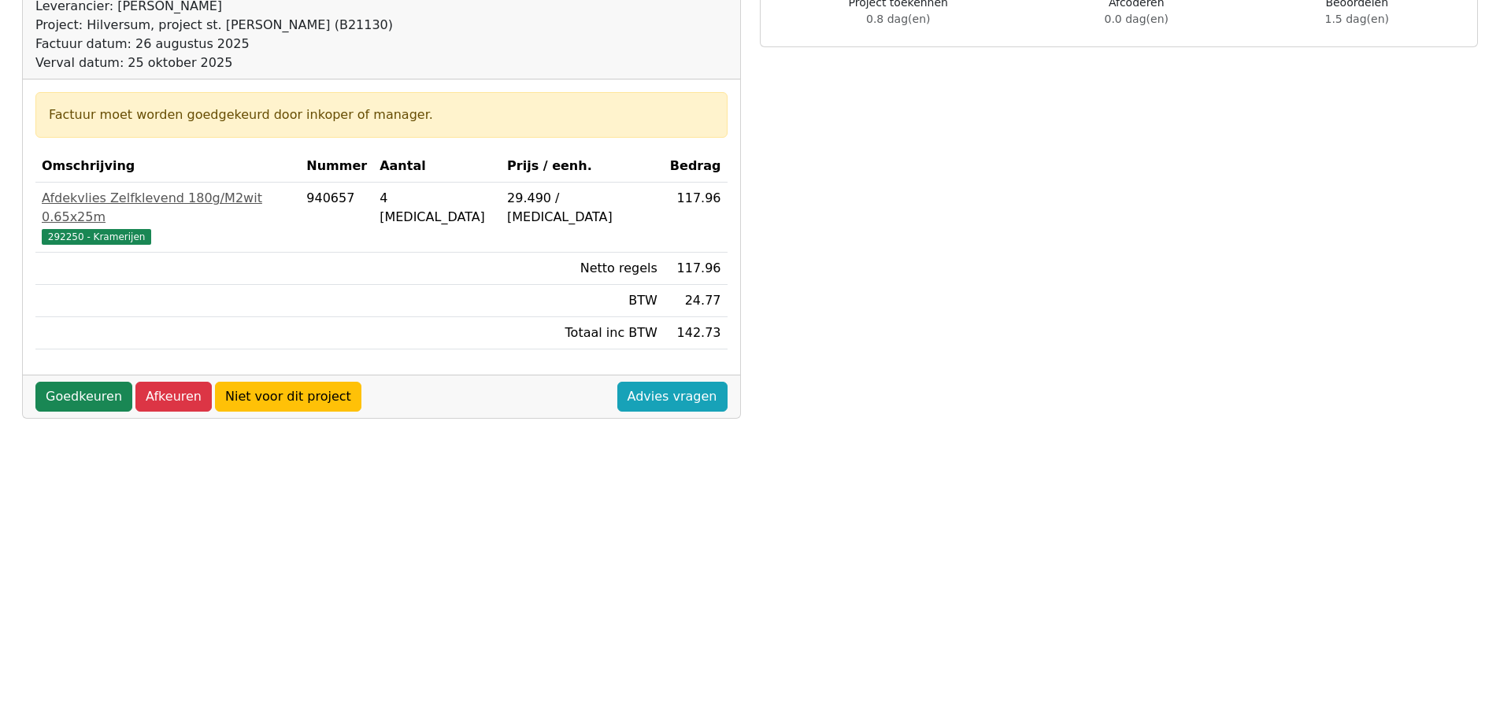
scroll to position [236, 0]
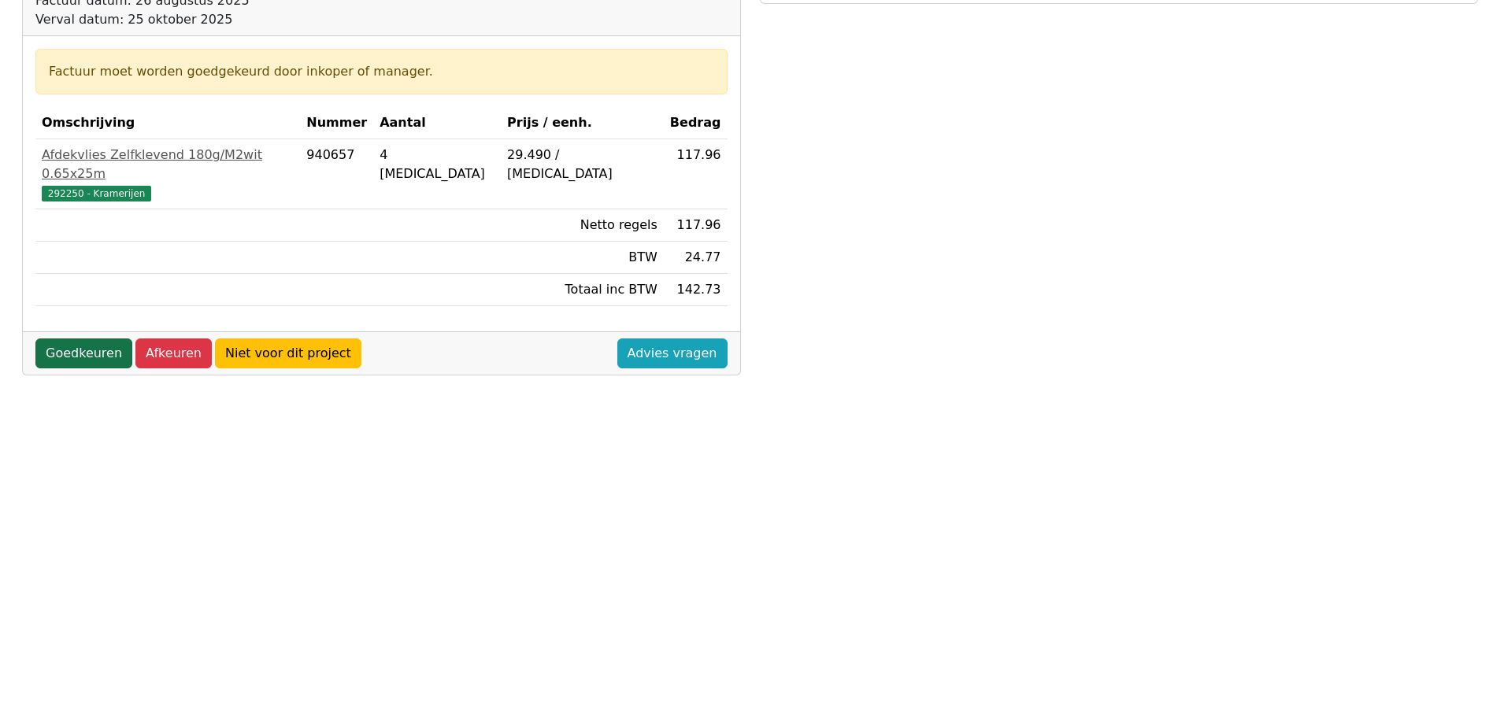
click at [65, 339] on link "Goedkeuren" at bounding box center [83, 354] width 97 height 30
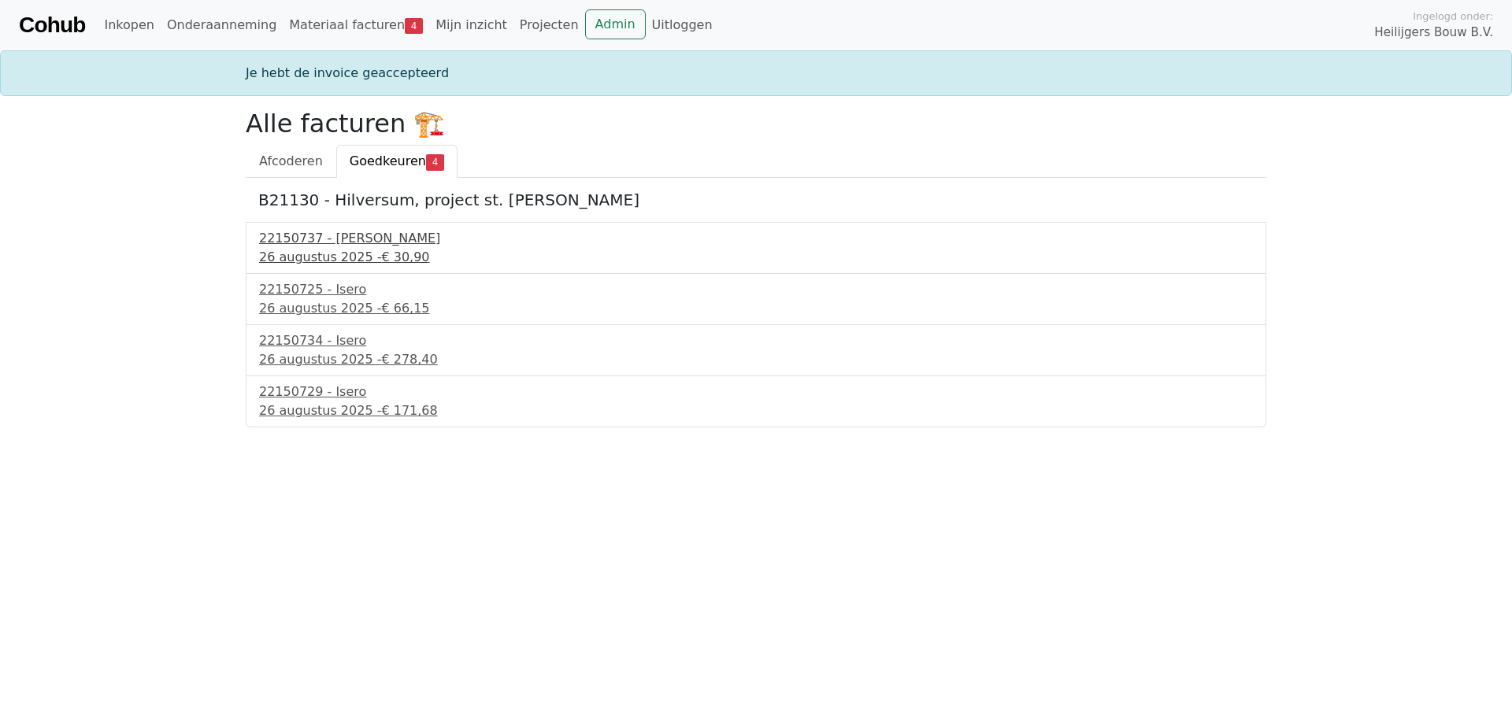
click at [302, 249] on div "26 augustus 2025 - € 30,90" at bounding box center [756, 257] width 994 height 19
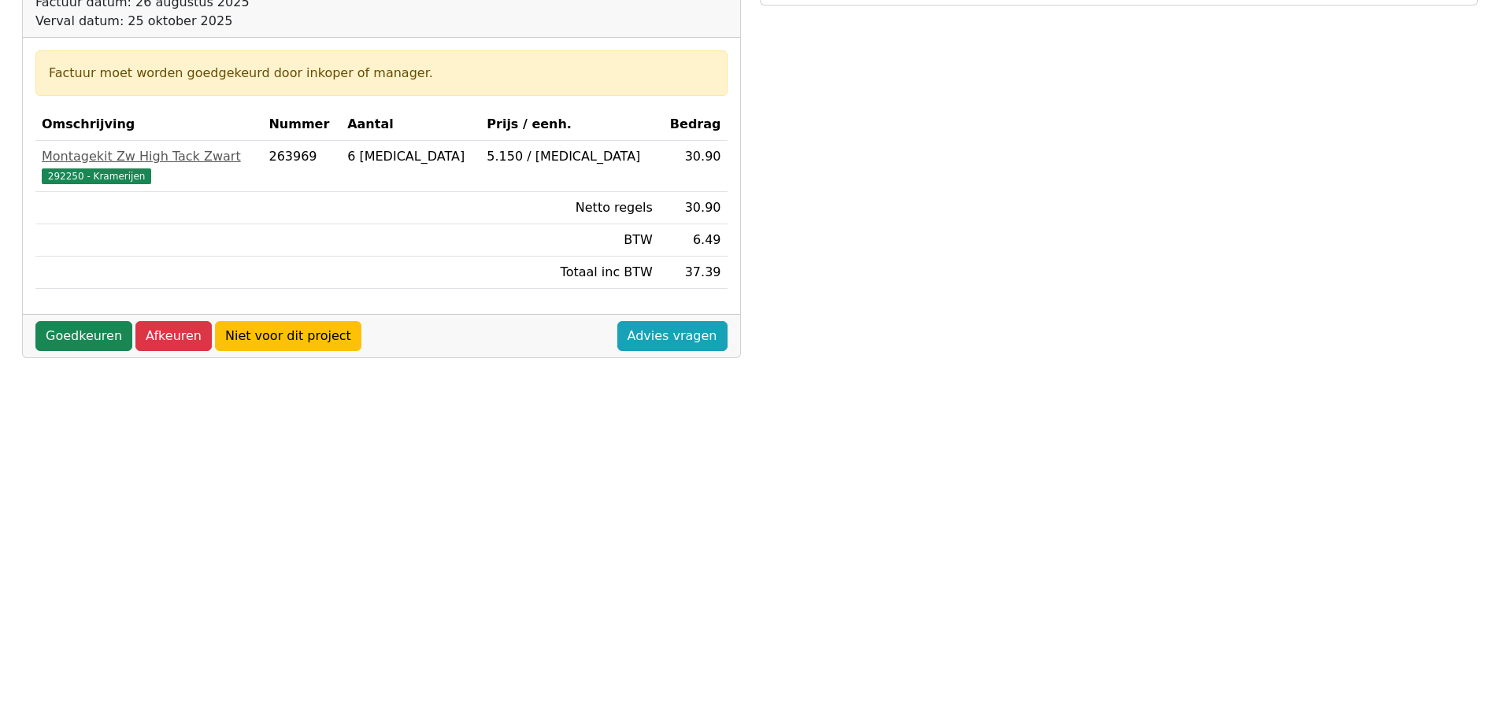
scroll to position [236, 0]
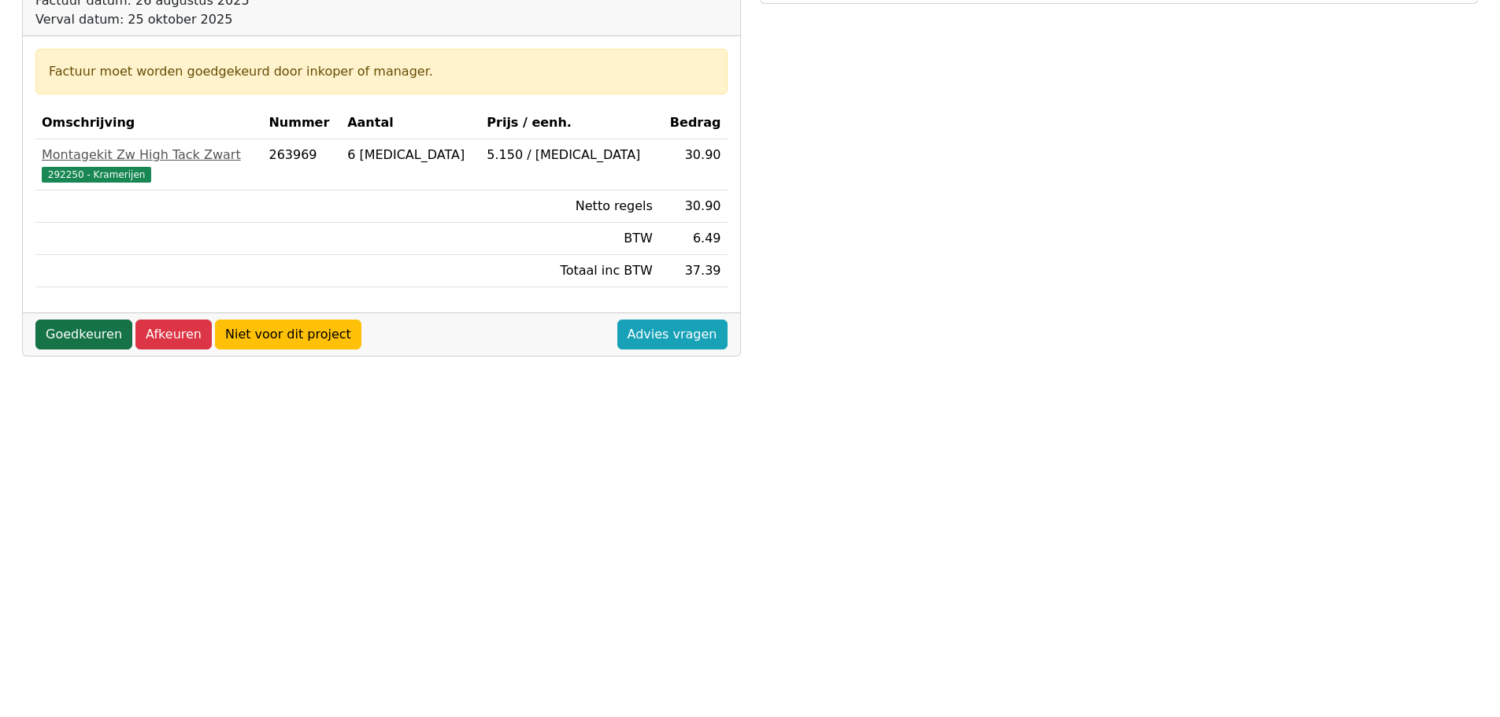
click at [80, 334] on link "Goedkeuren" at bounding box center [83, 335] width 97 height 30
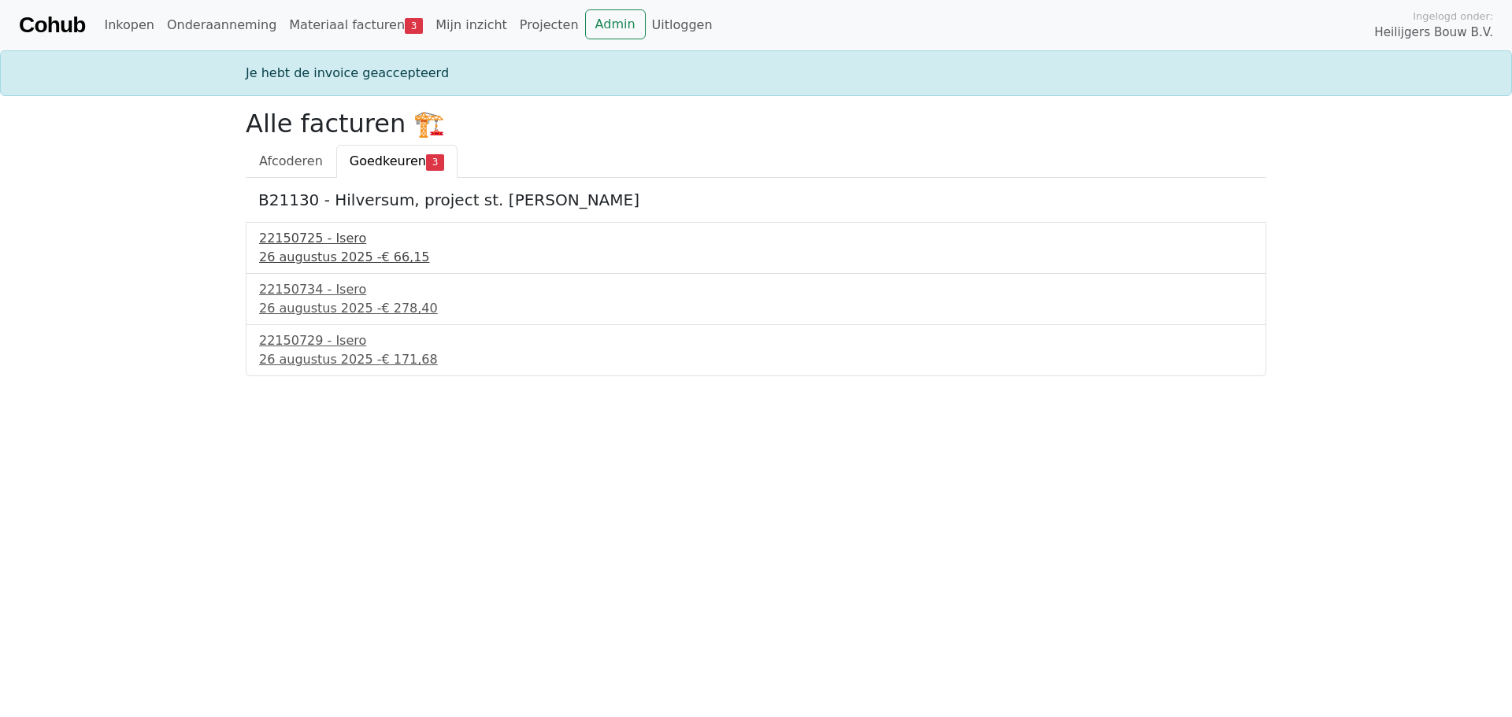
click at [298, 250] on div "26 augustus 2025 - € 66,15" at bounding box center [756, 257] width 994 height 19
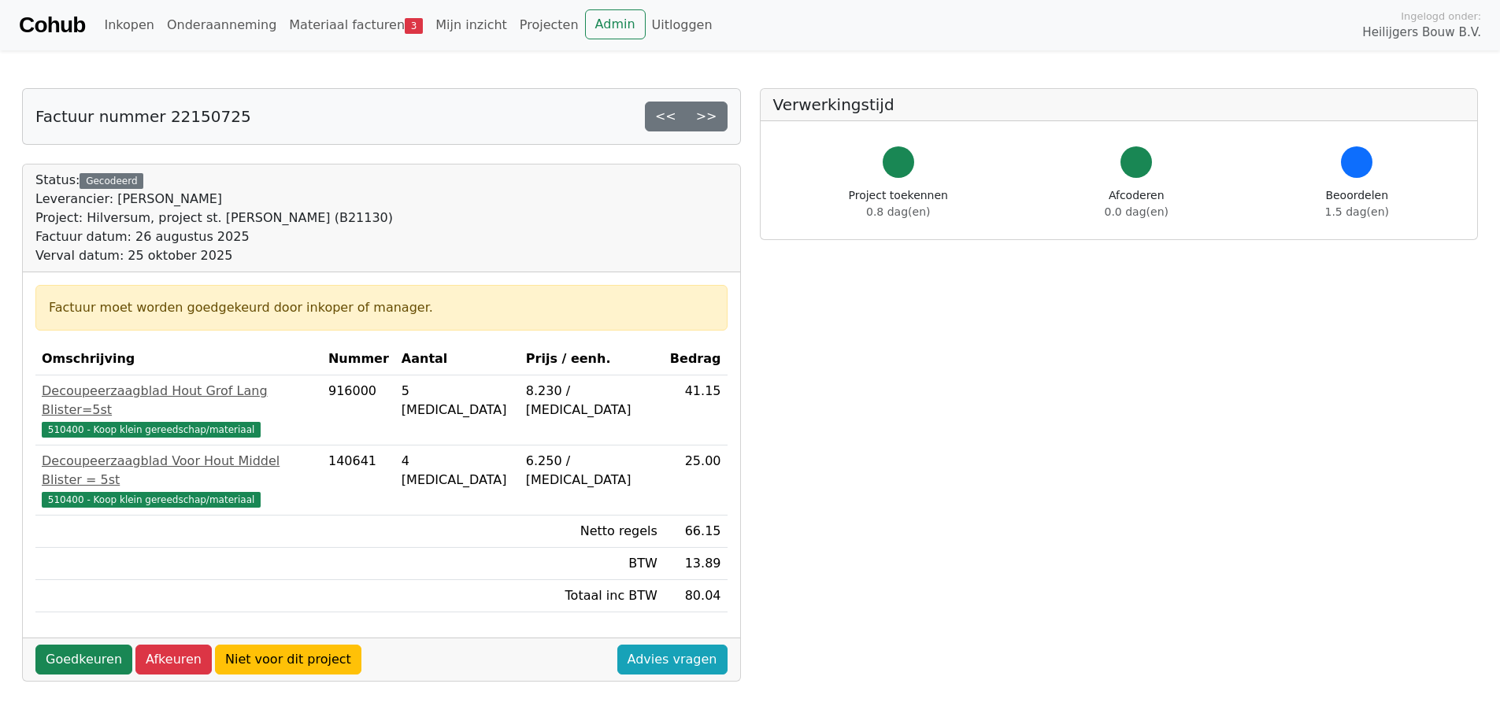
scroll to position [158, 0]
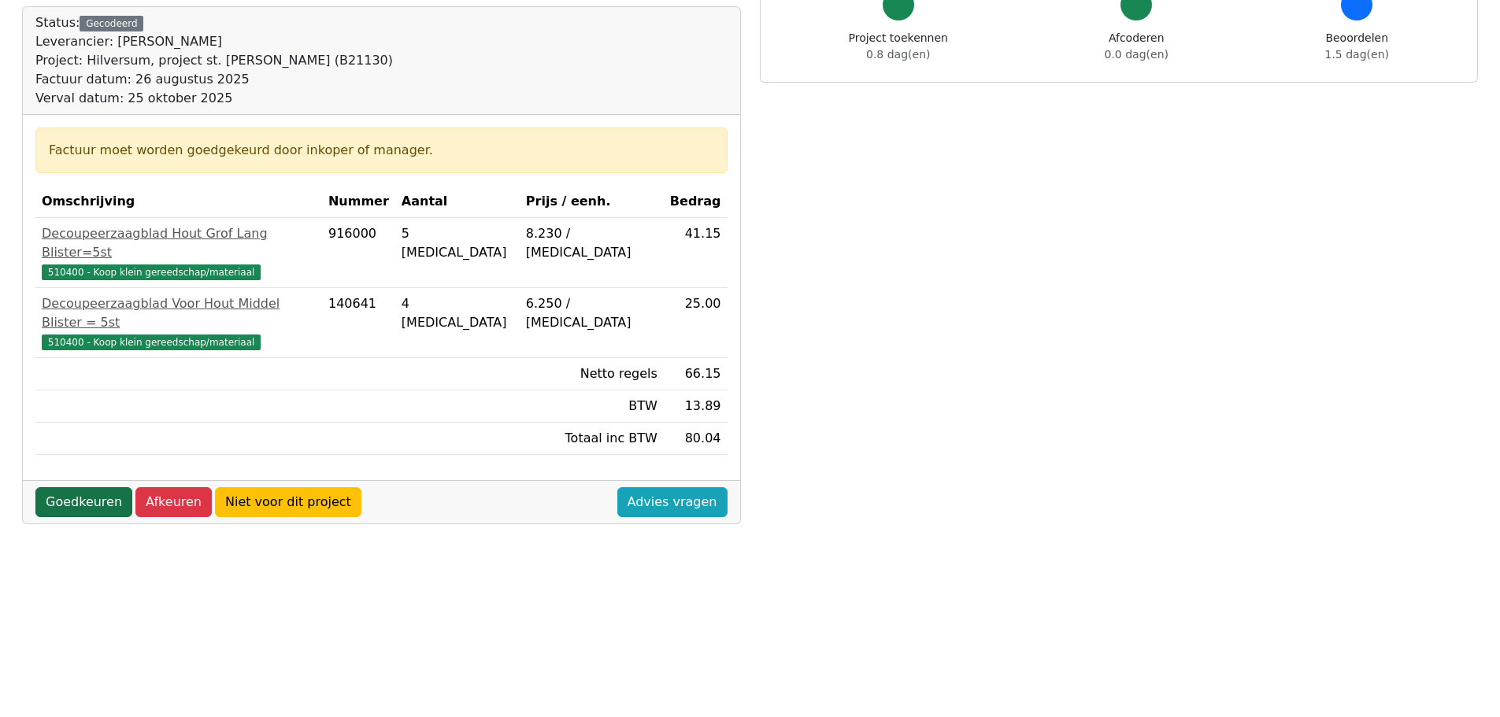
click at [80, 488] on link "Goedkeuren" at bounding box center [83, 503] width 97 height 30
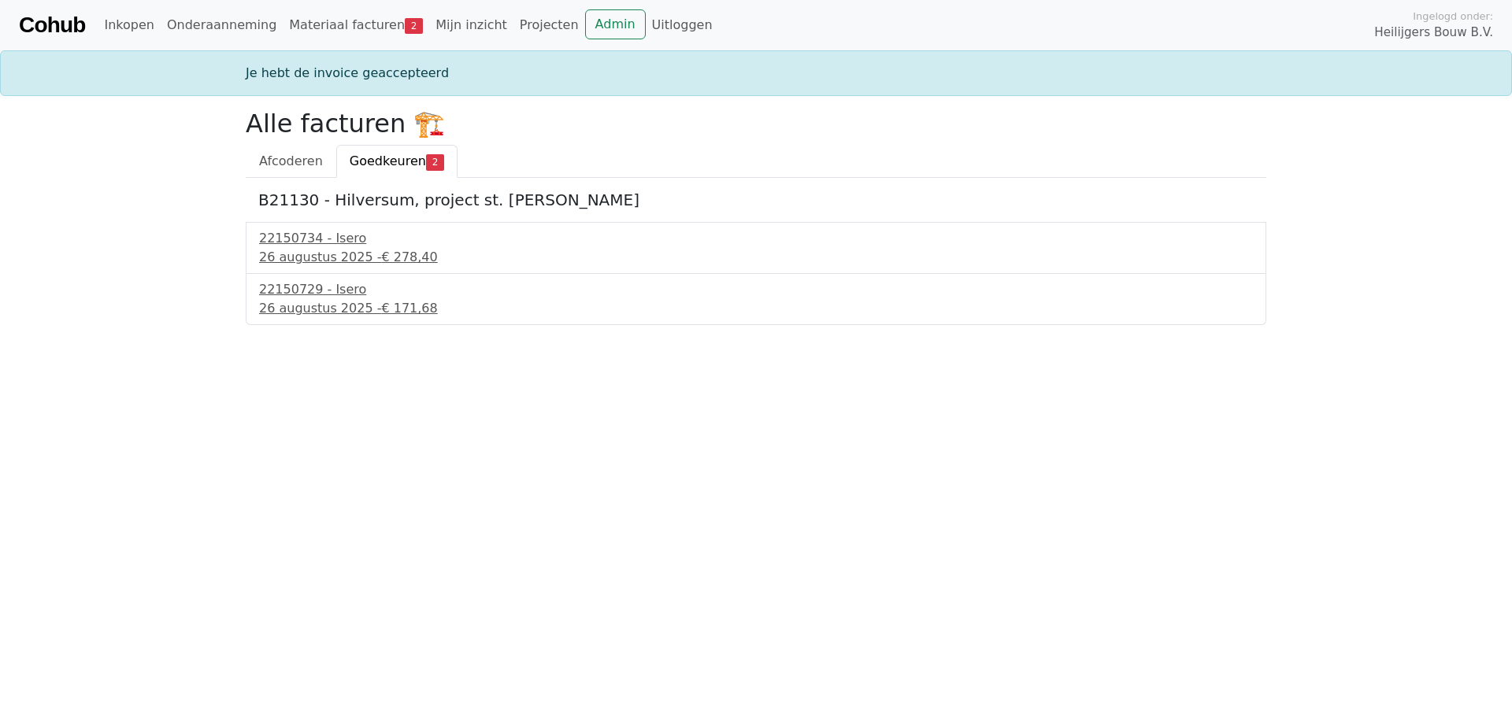
click at [321, 268] on div "22150734 - Isero 26 augustus 2025 - € 278,40" at bounding box center [756, 248] width 1021 height 52
click at [334, 256] on div "26 augustus 2025 - € 278,40" at bounding box center [756, 257] width 994 height 19
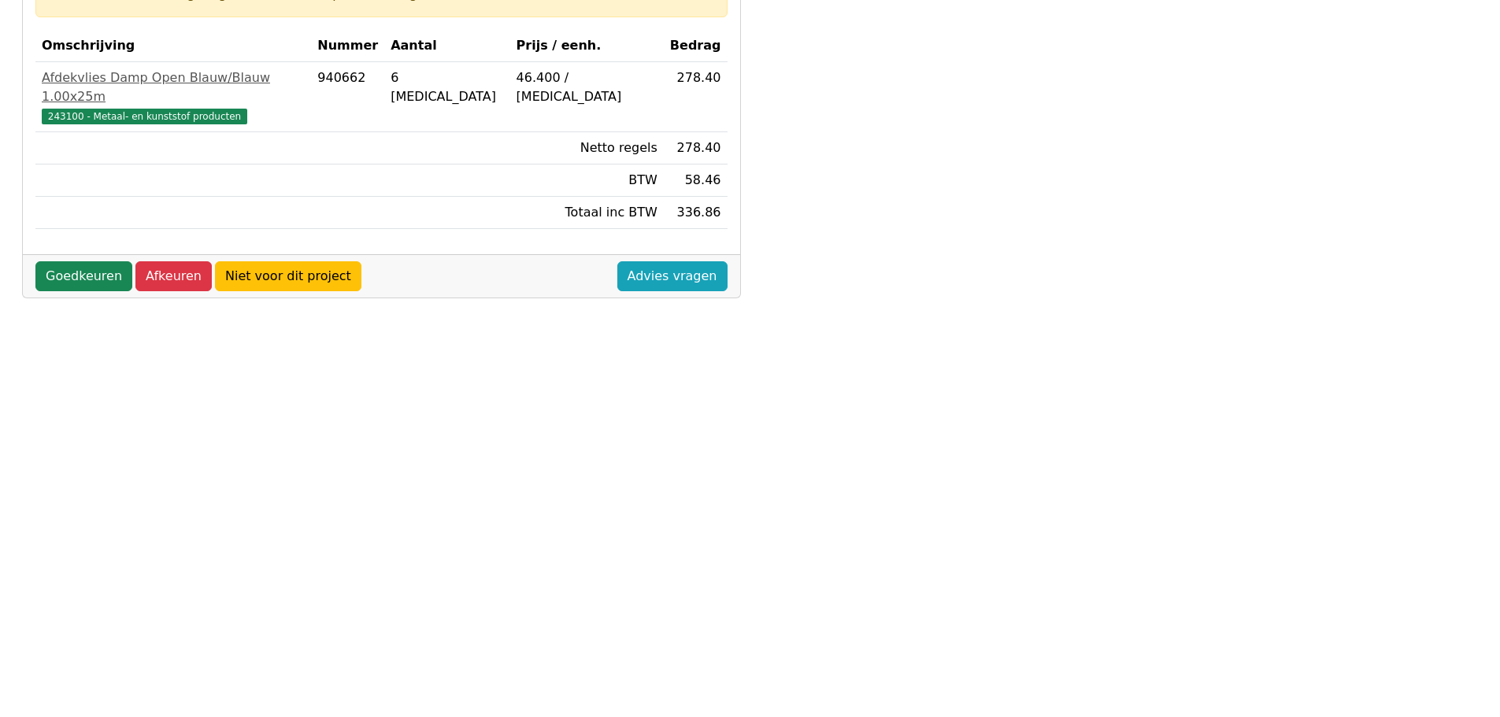
scroll to position [315, 0]
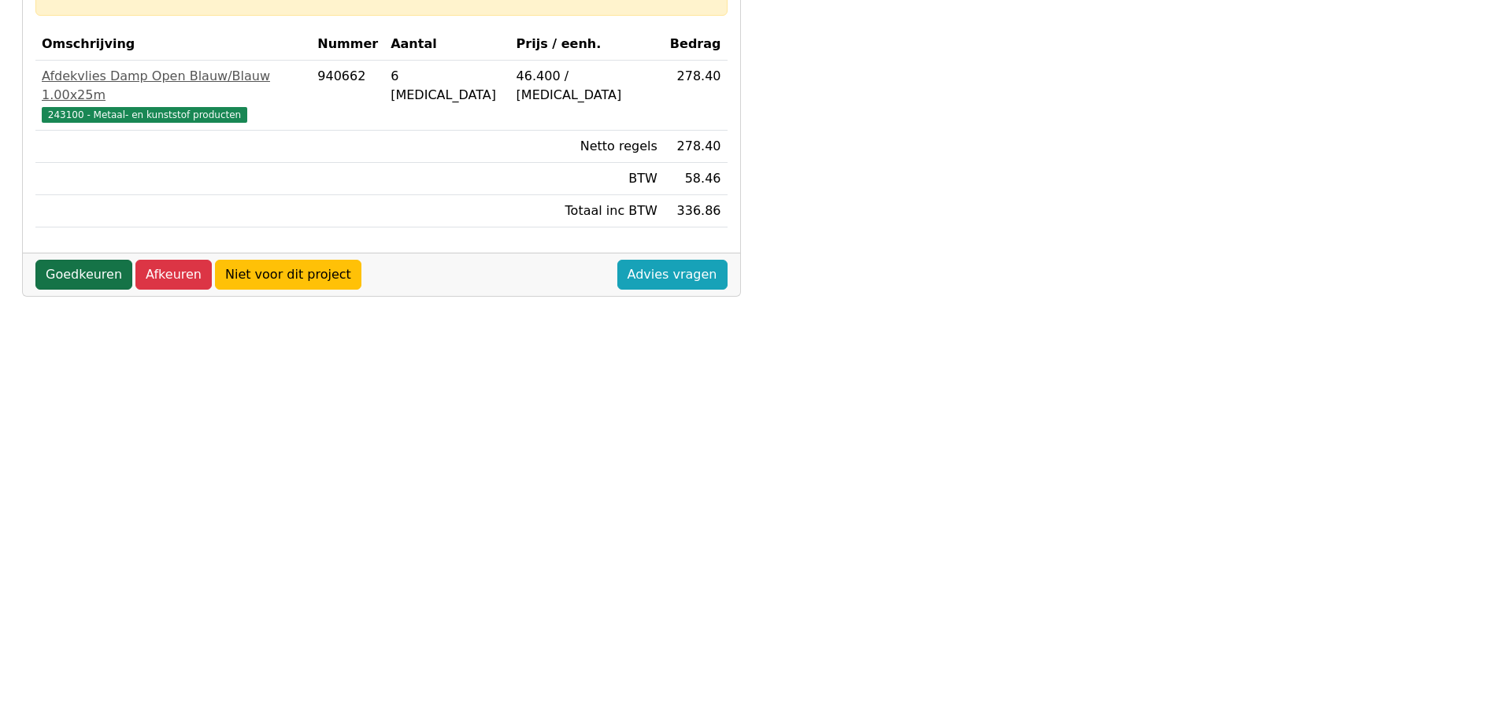
click at [91, 260] on link "Goedkeuren" at bounding box center [83, 275] width 97 height 30
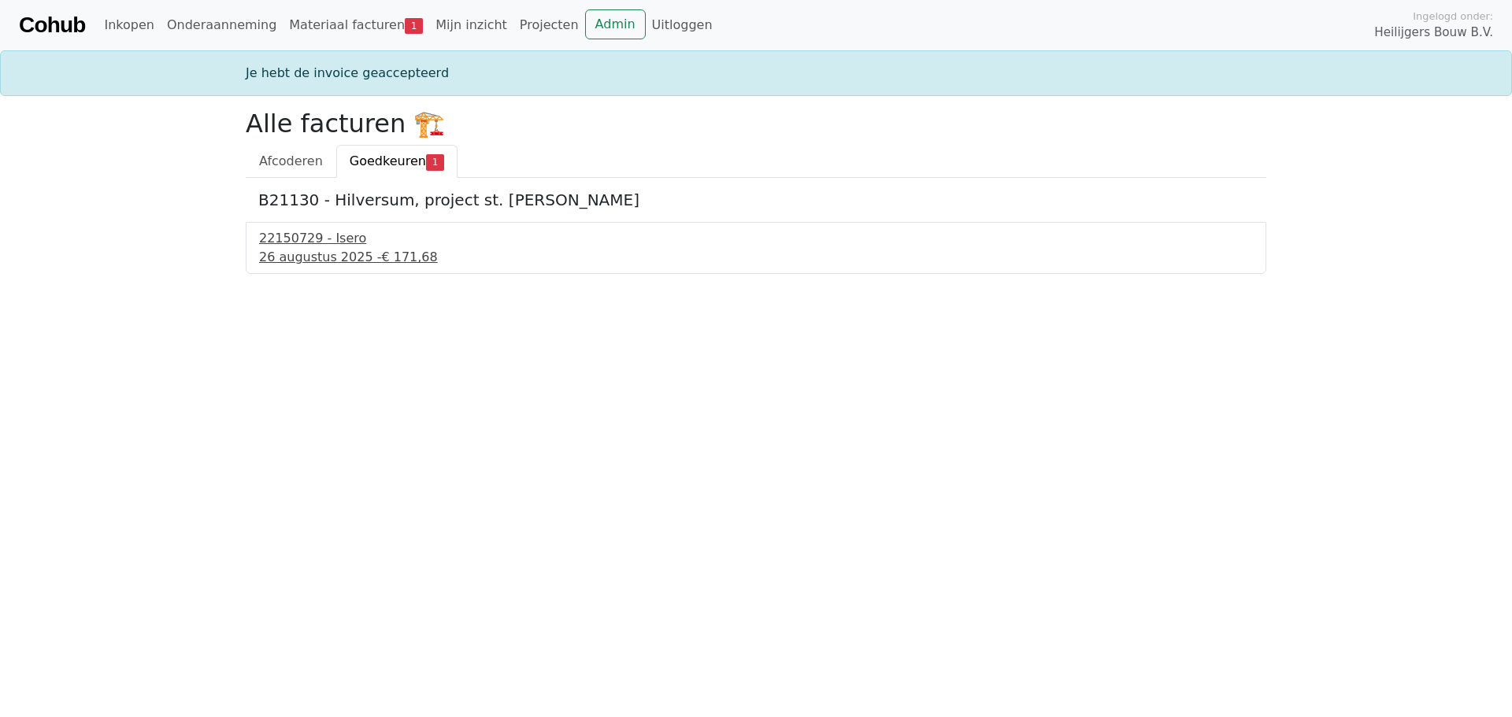
click at [307, 258] on div "26 augustus 2025 - € 171,68" at bounding box center [756, 257] width 994 height 19
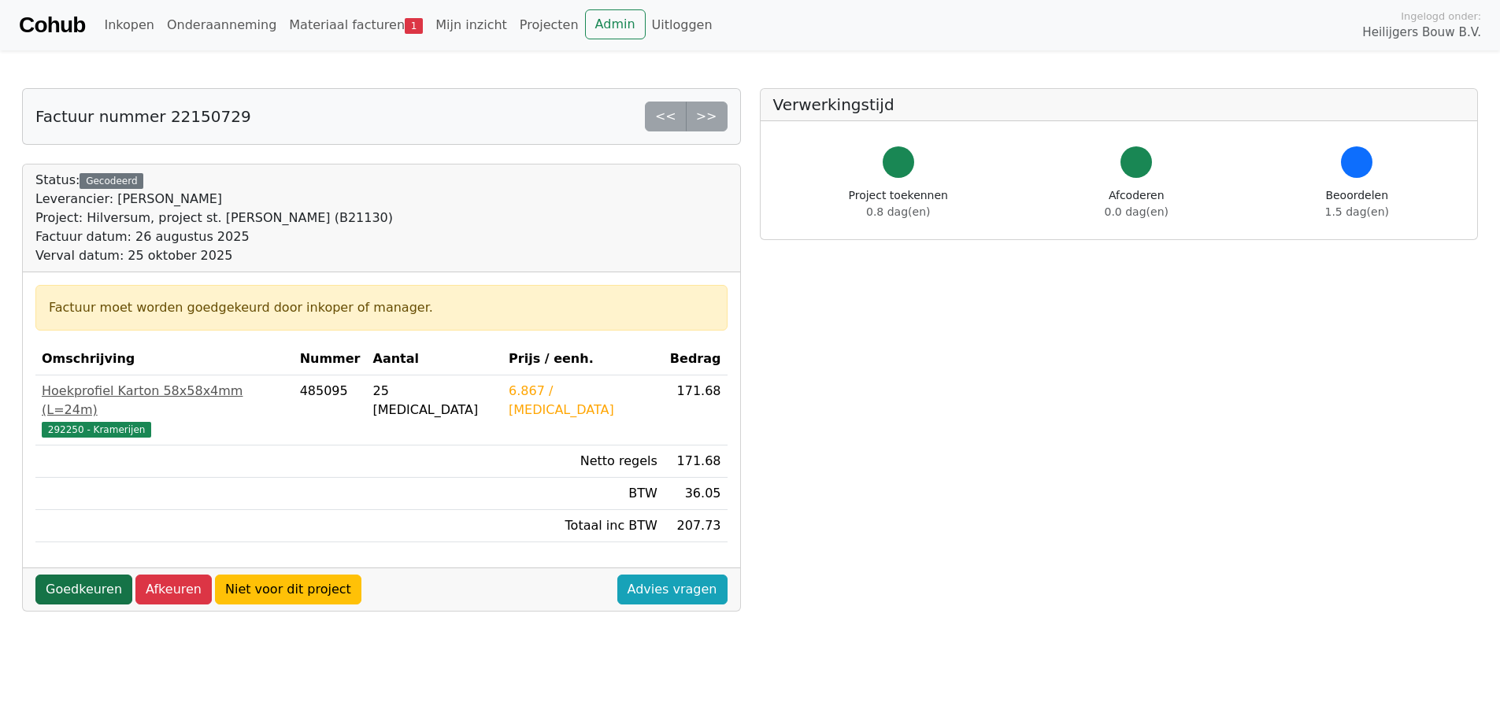
click at [89, 575] on link "Goedkeuren" at bounding box center [83, 590] width 97 height 30
